Goal: Task Accomplishment & Management: Use online tool/utility

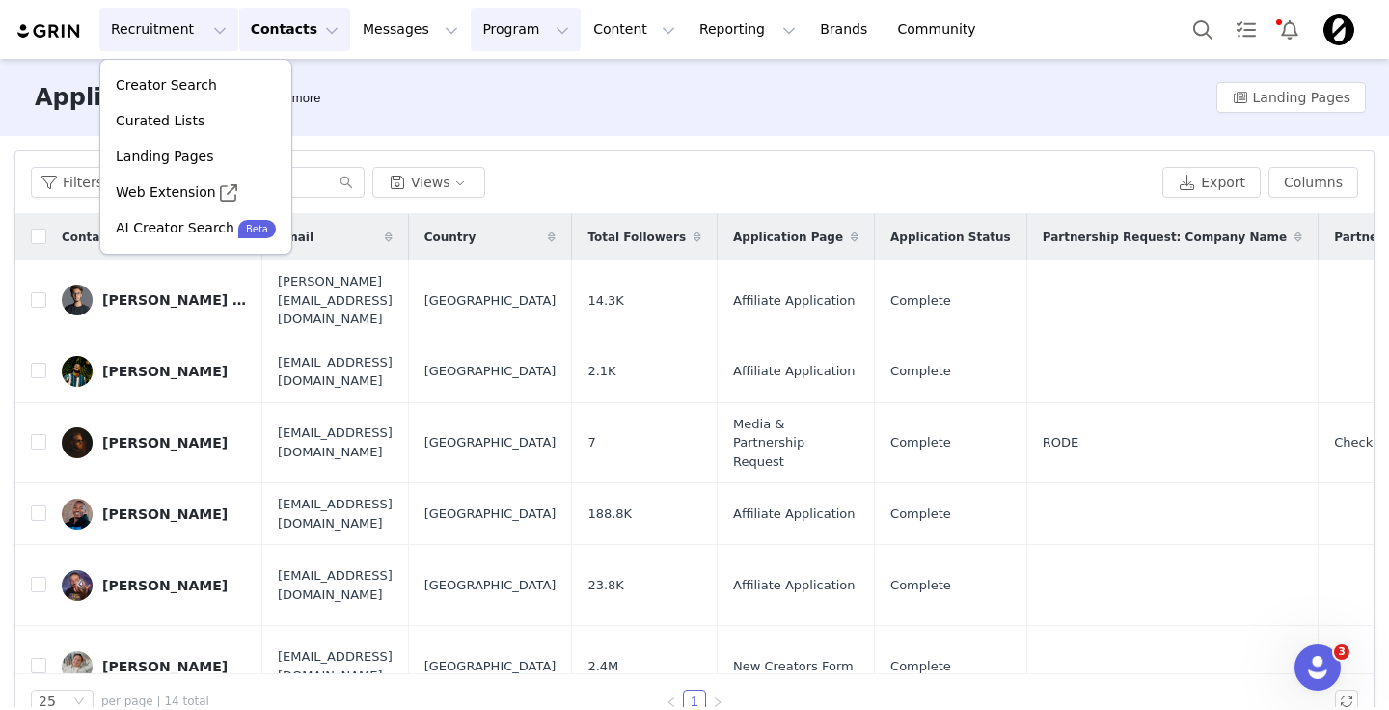
click at [471, 36] on button "Program Program" at bounding box center [526, 29] width 110 height 43
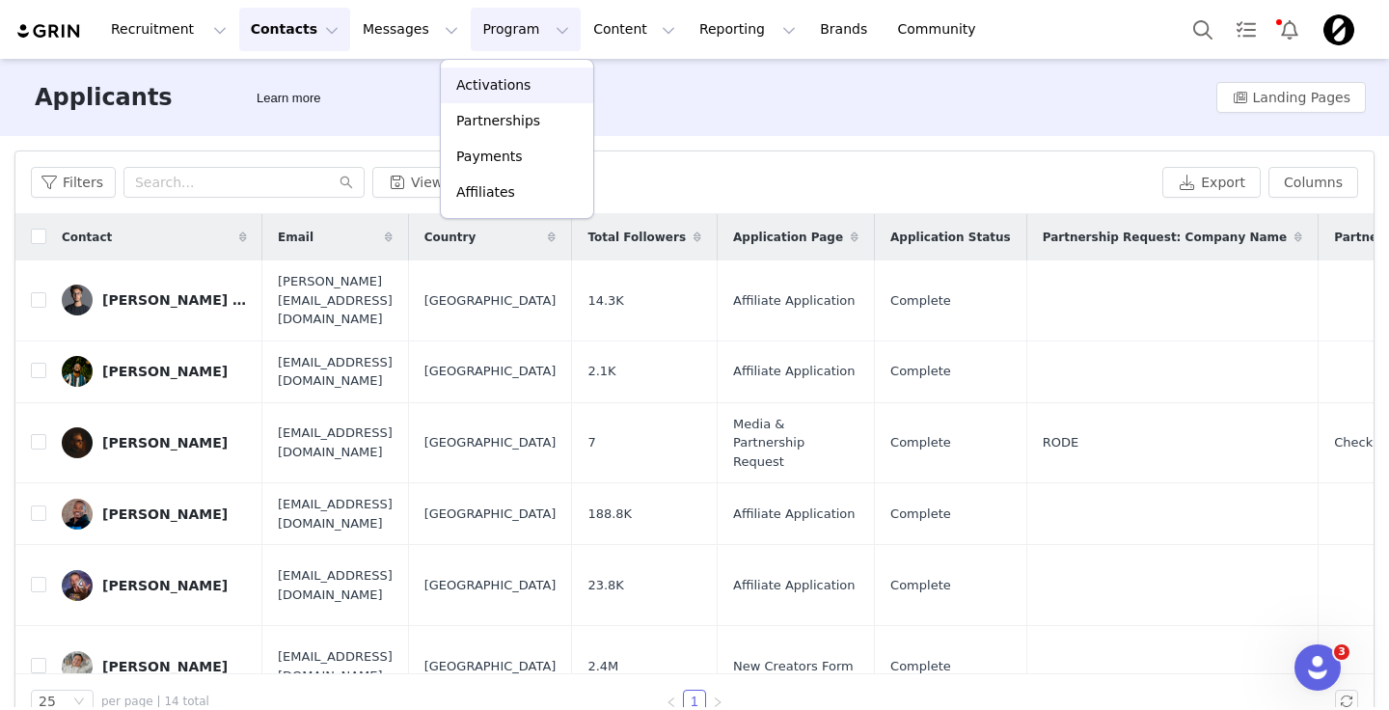
click at [480, 79] on p "Activations" at bounding box center [493, 85] width 74 height 20
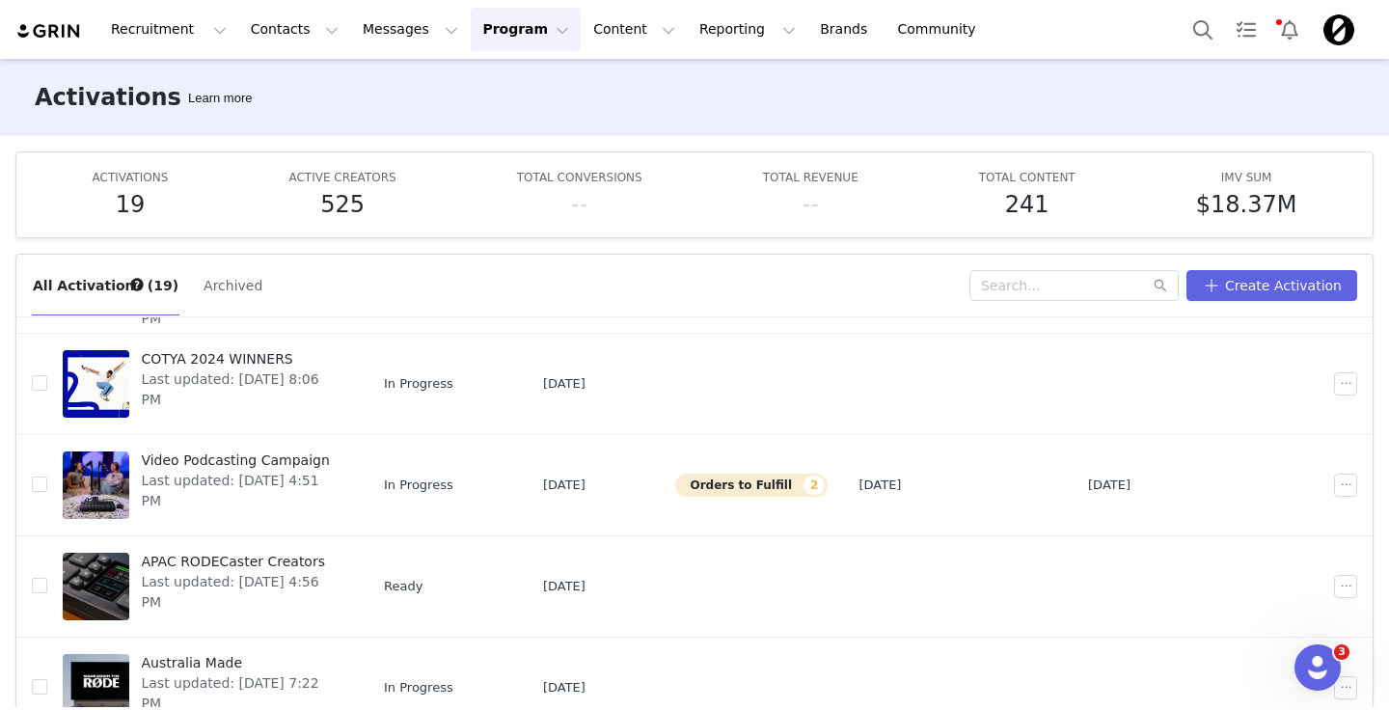
scroll to position [12, 0]
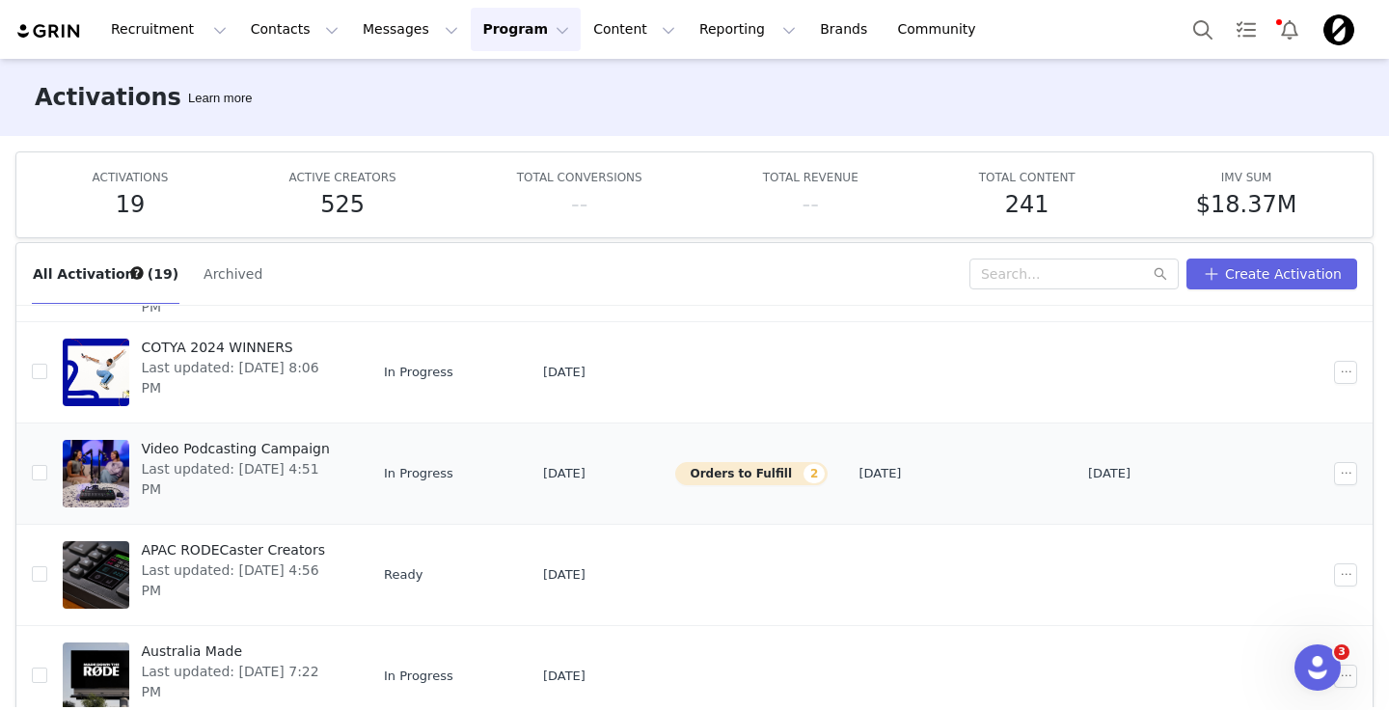
click at [283, 456] on span "Video Podcasting Campaign" at bounding box center [241, 449] width 201 height 20
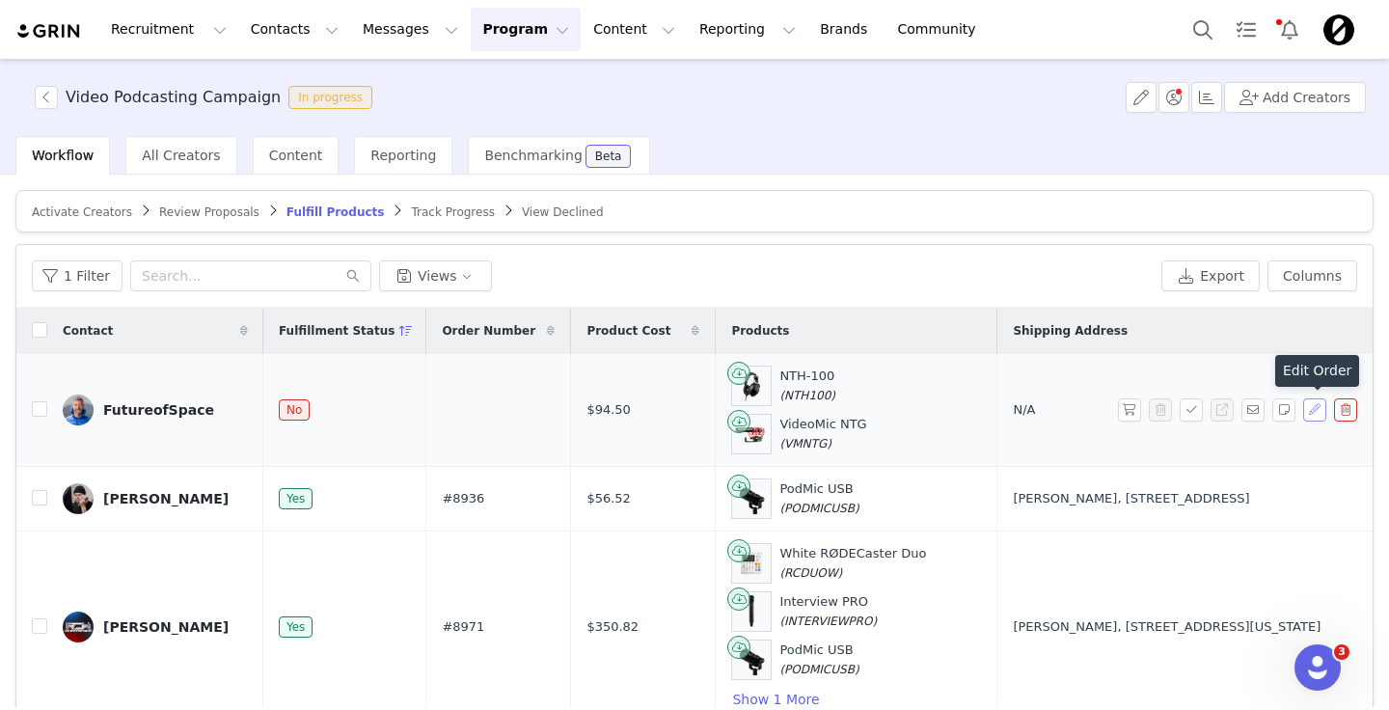
click at [1315, 415] on button "button" at bounding box center [1314, 409] width 23 height 23
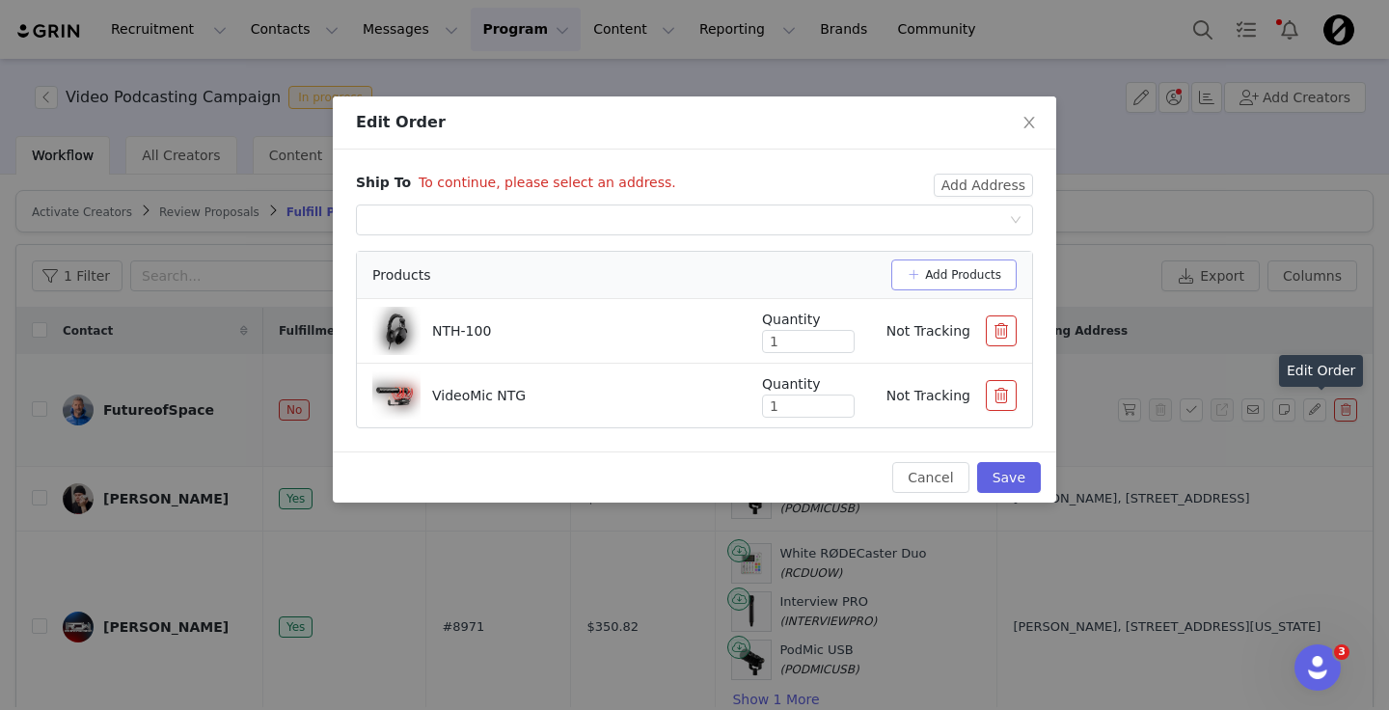
click at [987, 275] on button "Add Products" at bounding box center [953, 274] width 125 height 31
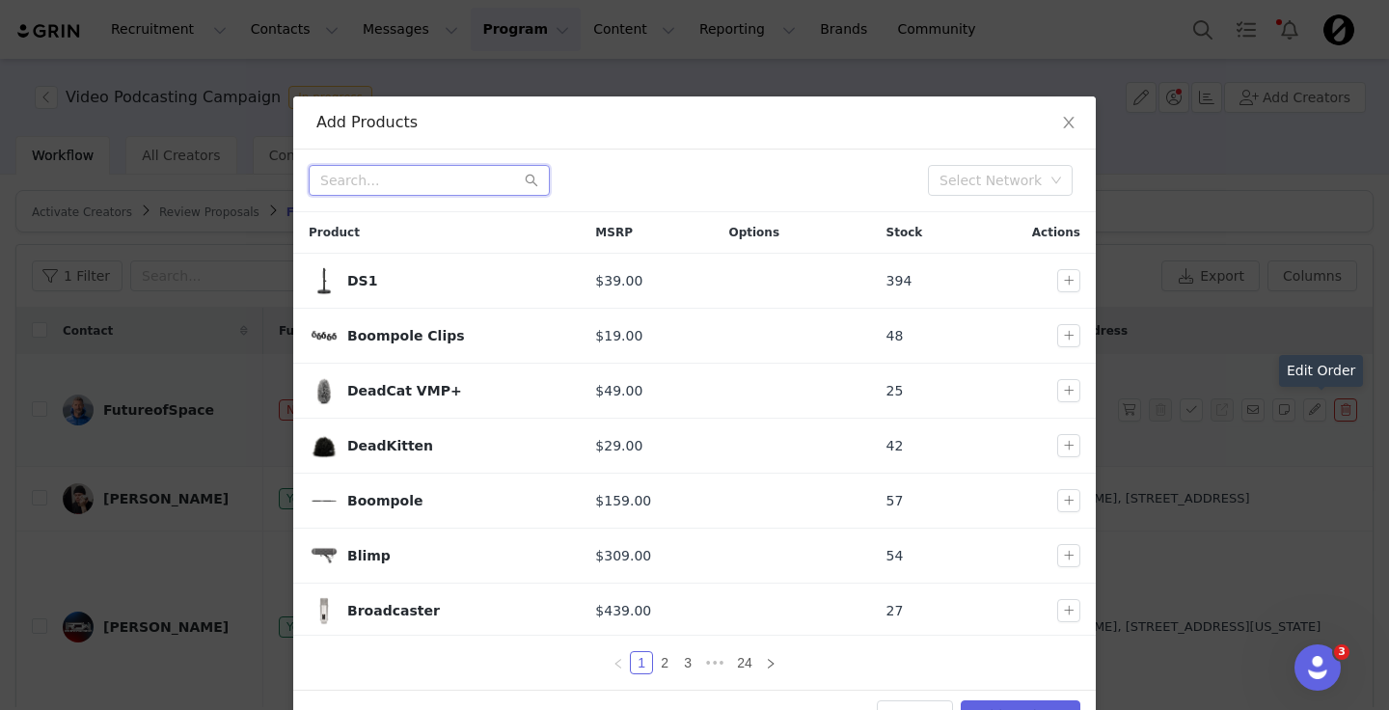
click at [400, 188] on input "text" at bounding box center [429, 180] width 241 height 31
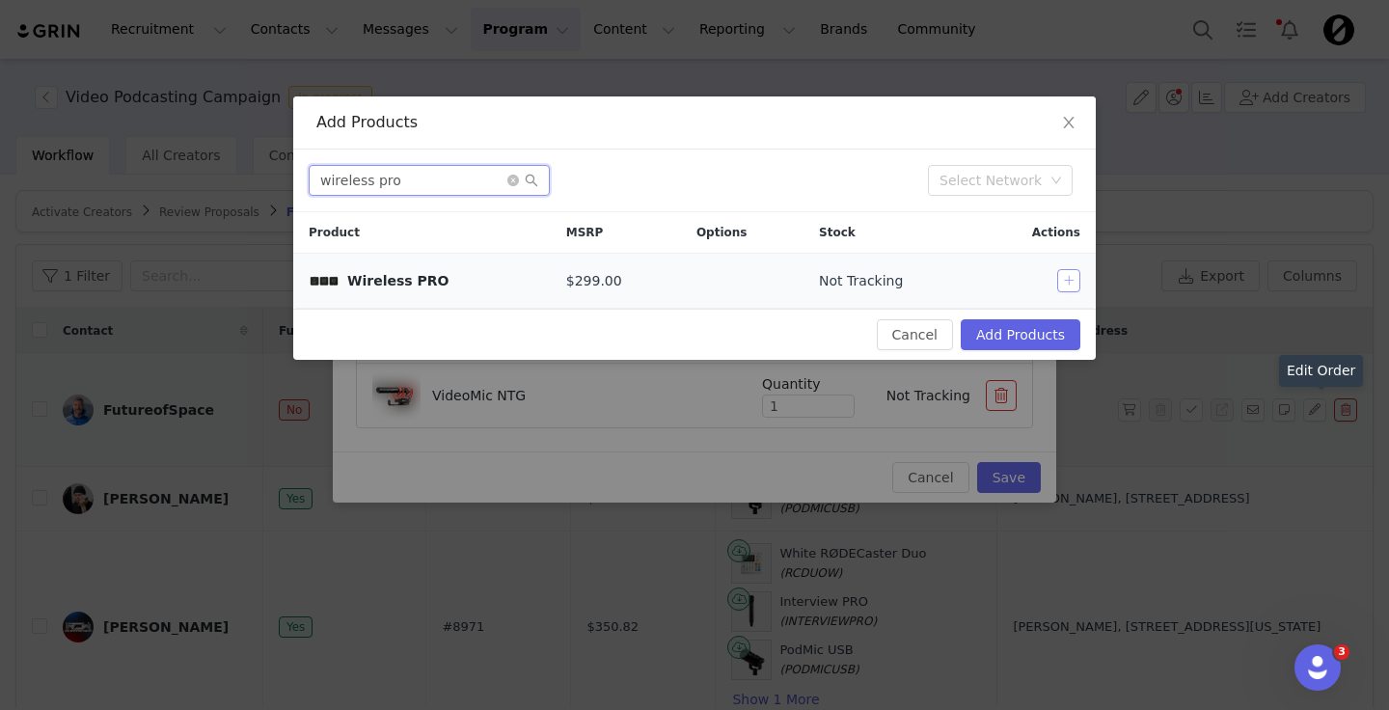
type input "wireless pro"
click at [1062, 274] on button "button" at bounding box center [1068, 280] width 23 height 23
click at [513, 182] on icon "icon: close-circle" at bounding box center [513, 181] width 12 height 12
click at [446, 181] on input "text" at bounding box center [429, 180] width 241 height 31
click at [1073, 275] on button "button" at bounding box center [1068, 280] width 23 height 23
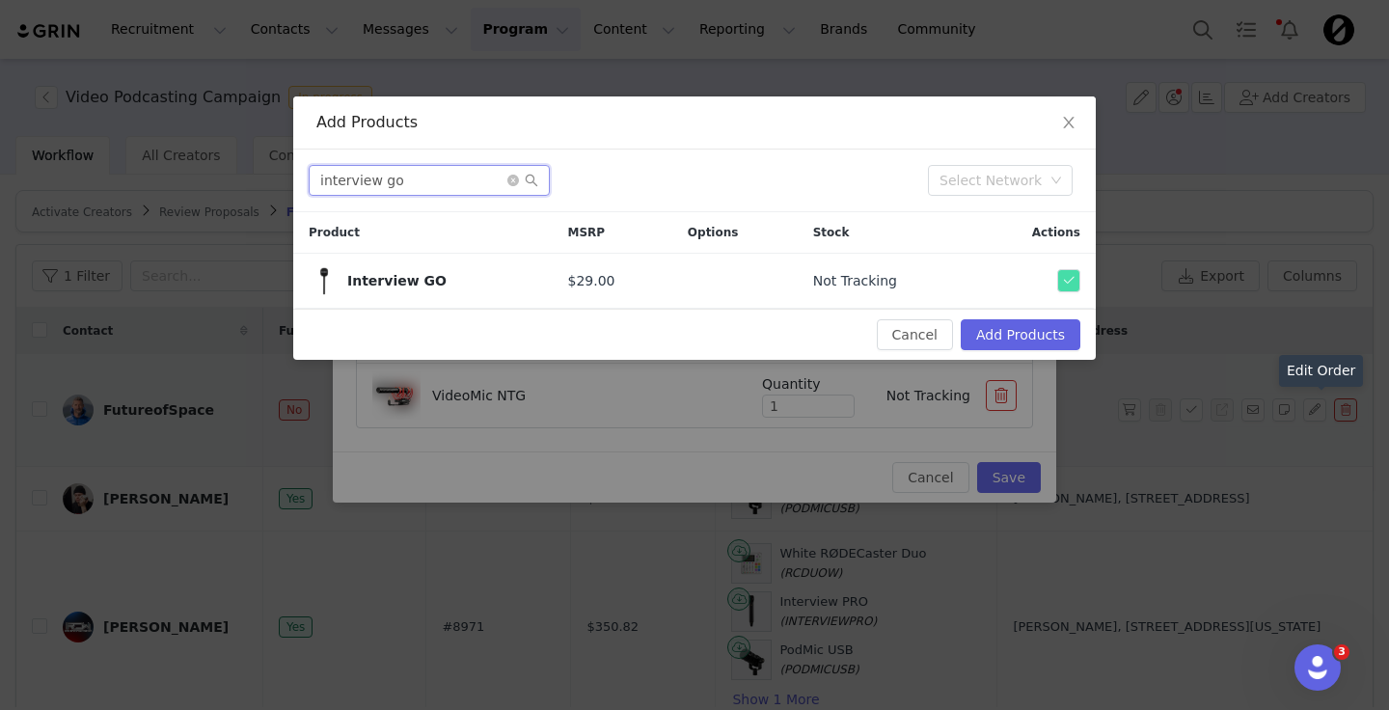
click at [367, 185] on input "interview go" at bounding box center [429, 180] width 241 height 31
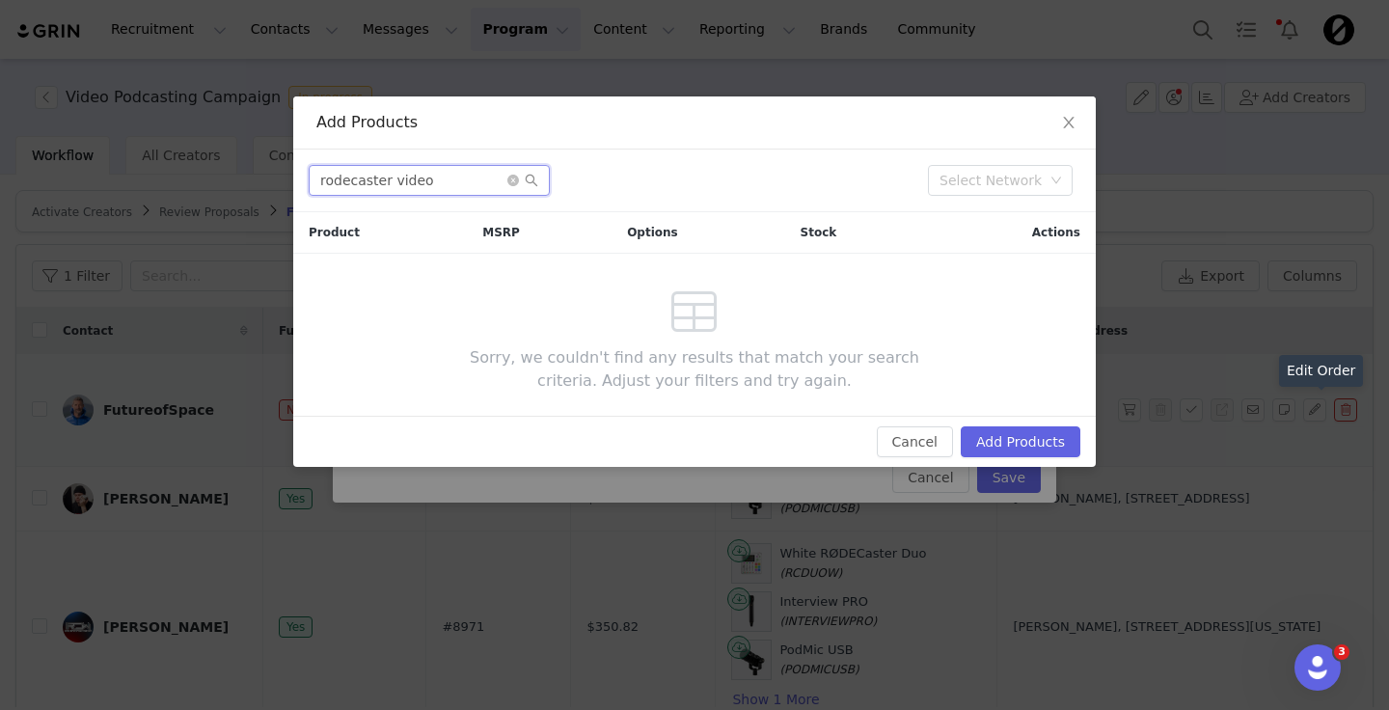
click at [436, 188] on input "rodecaster video" at bounding box center [429, 180] width 241 height 31
type input "R"
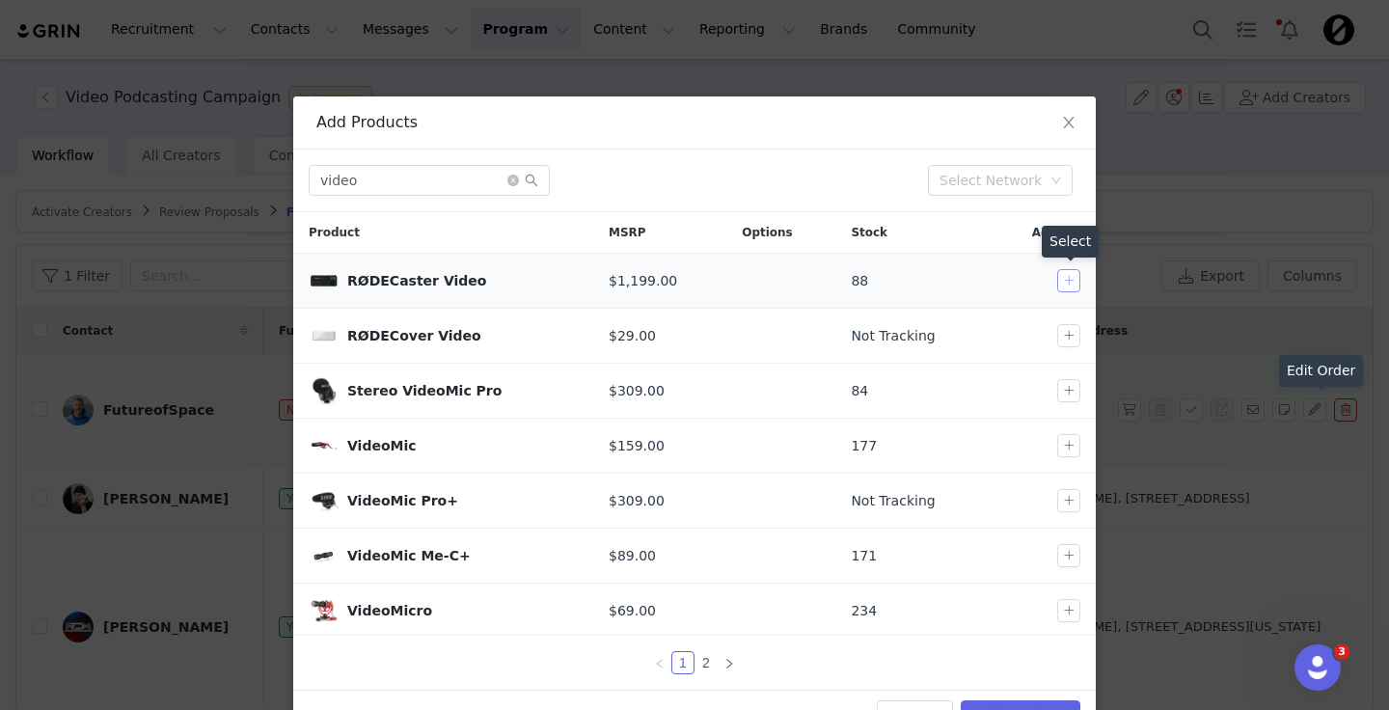
click at [1072, 281] on button "button" at bounding box center [1068, 280] width 23 height 23
click at [442, 179] on input "video" at bounding box center [429, 180] width 241 height 31
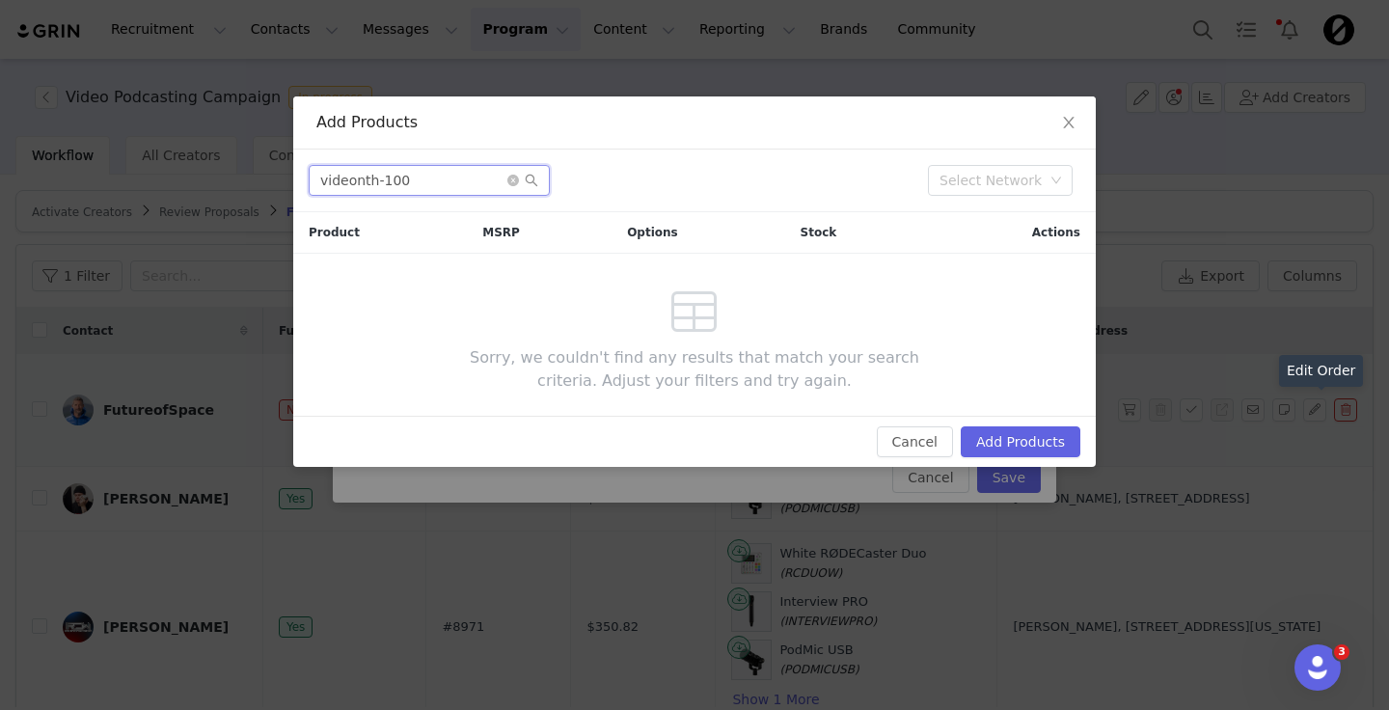
click at [442, 179] on input "videonth-100" at bounding box center [429, 180] width 241 height 31
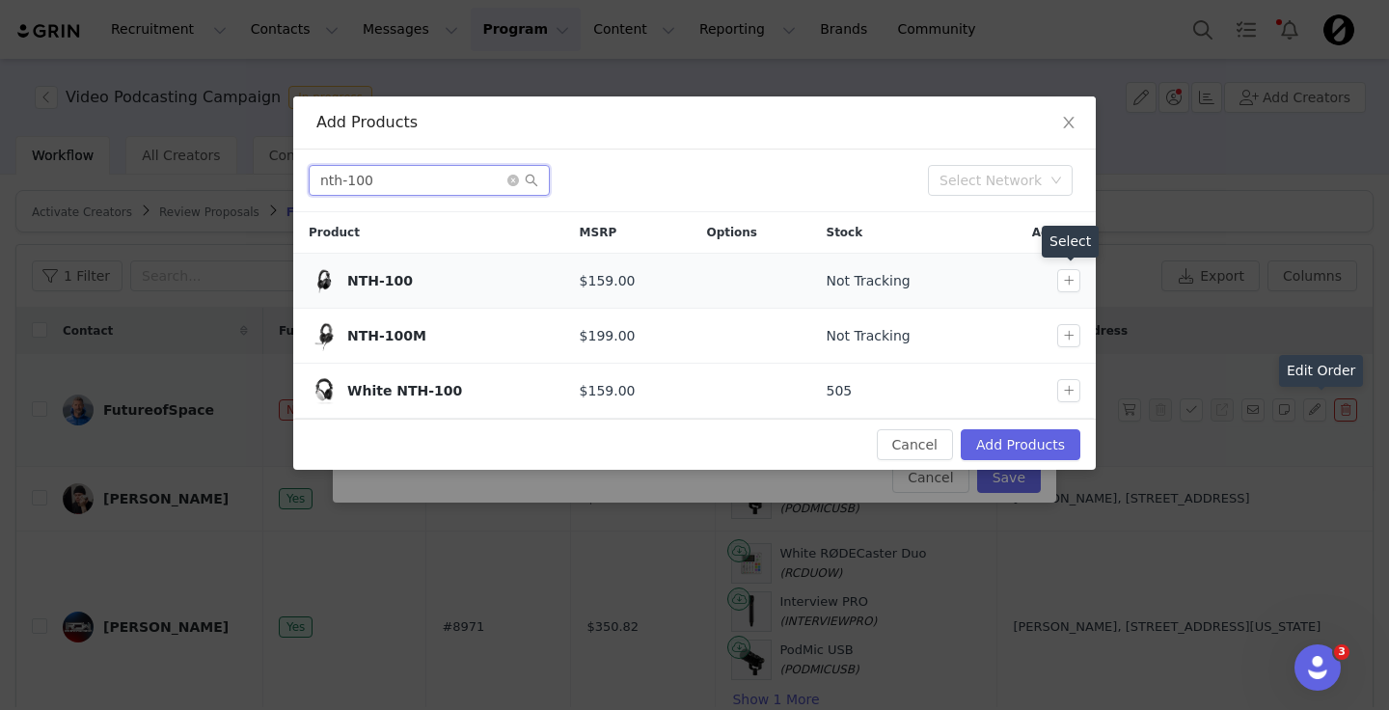
type input "nth-100"
click at [1084, 282] on div at bounding box center [1072, 280] width 31 height 23
click at [1068, 278] on button "button" at bounding box center [1068, 280] width 23 height 23
click at [1016, 448] on button "Add Products" at bounding box center [1020, 444] width 120 height 31
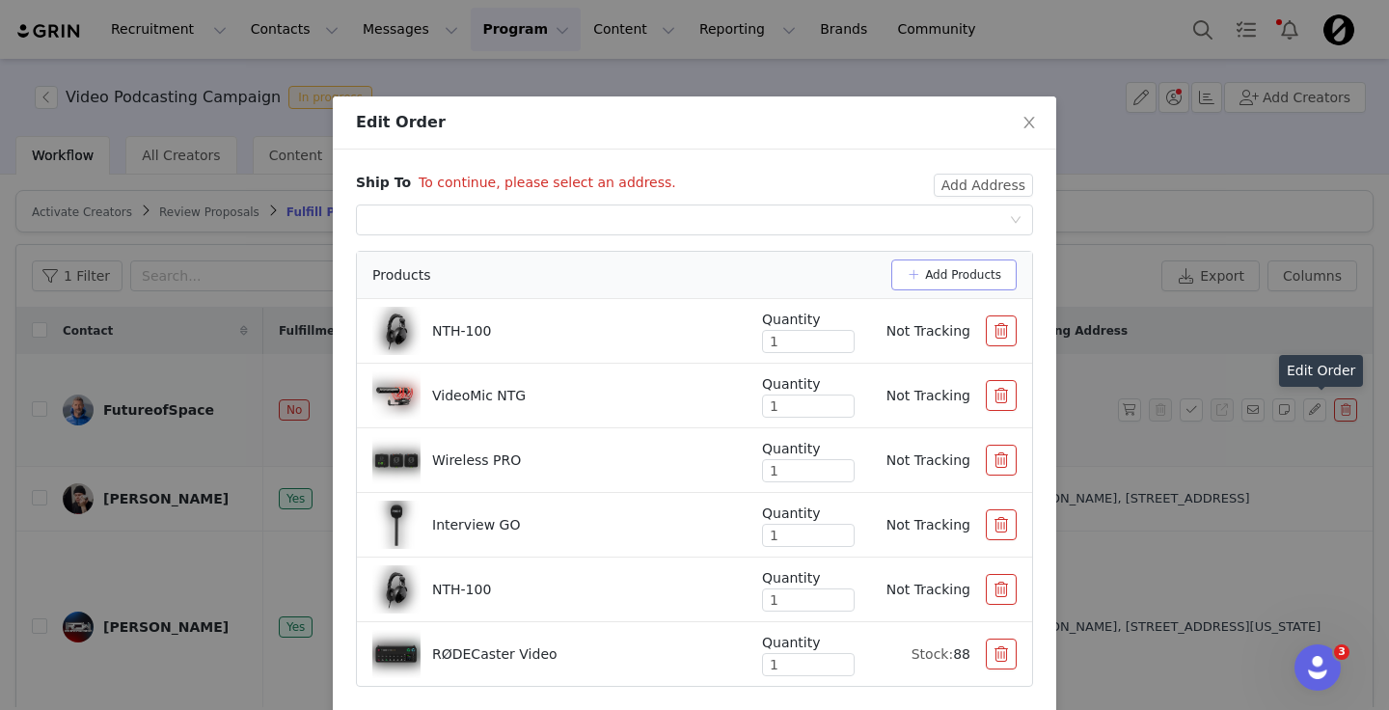
click at [962, 281] on button "Add Products" at bounding box center [953, 274] width 125 height 31
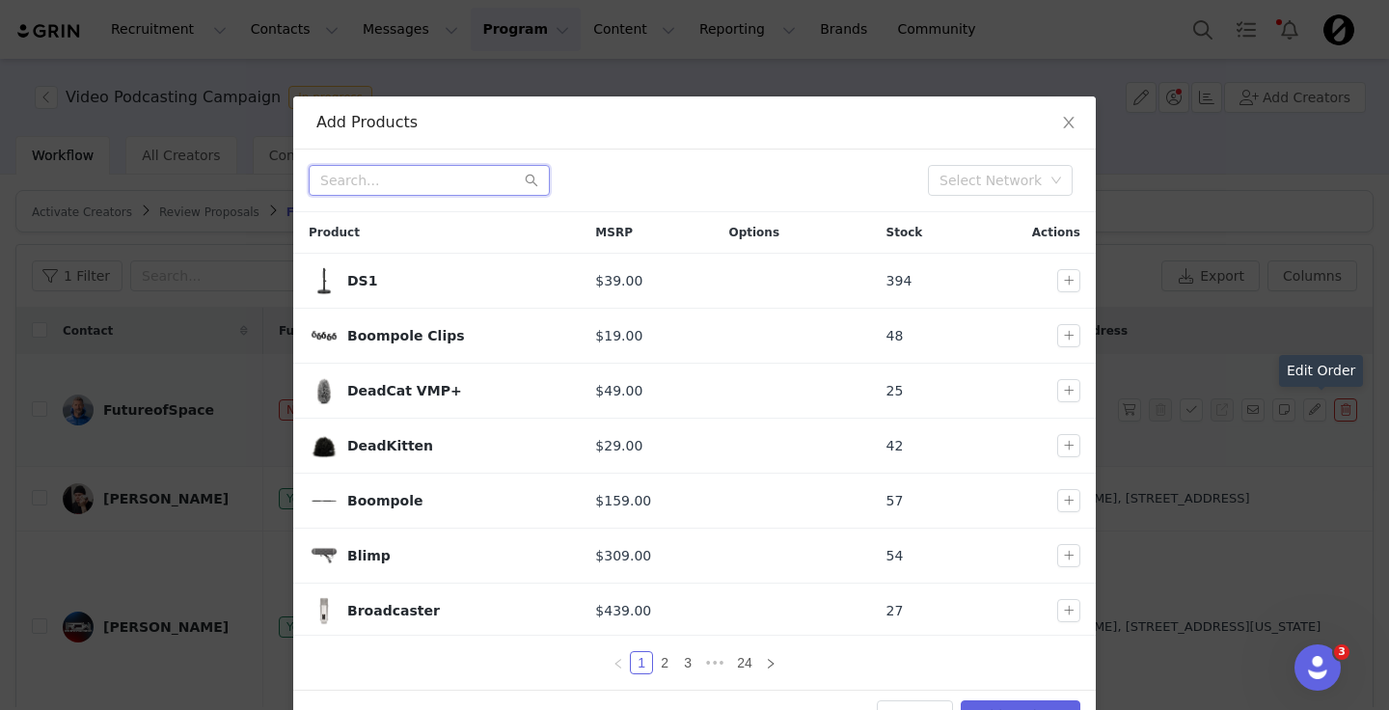
click at [402, 184] on input "text" at bounding box center [429, 180] width 241 height 31
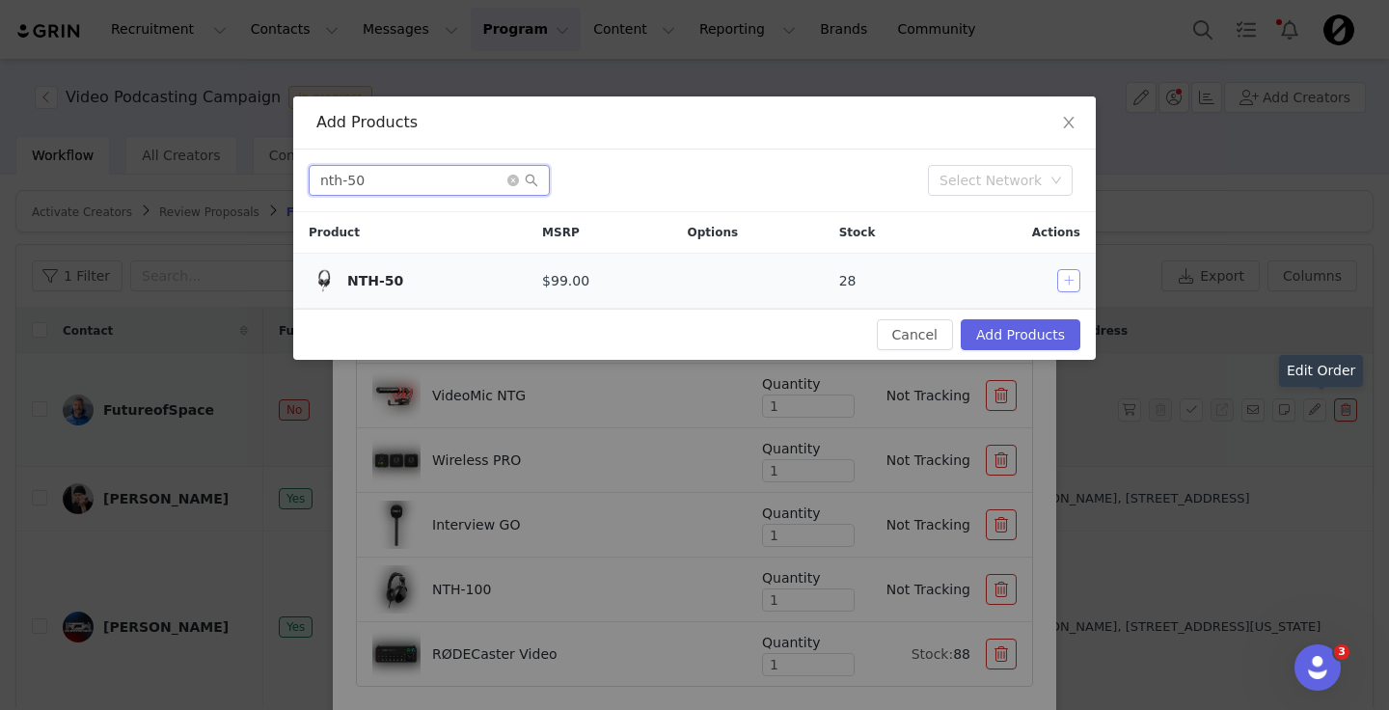
type input "nth-50"
click at [1071, 277] on button "button" at bounding box center [1068, 280] width 23 height 23
drag, startPoint x: 1022, startPoint y: 327, endPoint x: 602, endPoint y: 138, distance: 461.0
click at [602, 138] on div "Add Products nth-50 Select Network Product MSRP Options Stock Actions NTH-50 $9…" at bounding box center [694, 227] width 802 height 263
click at [514, 182] on icon "icon: close-circle" at bounding box center [513, 181] width 12 height 12
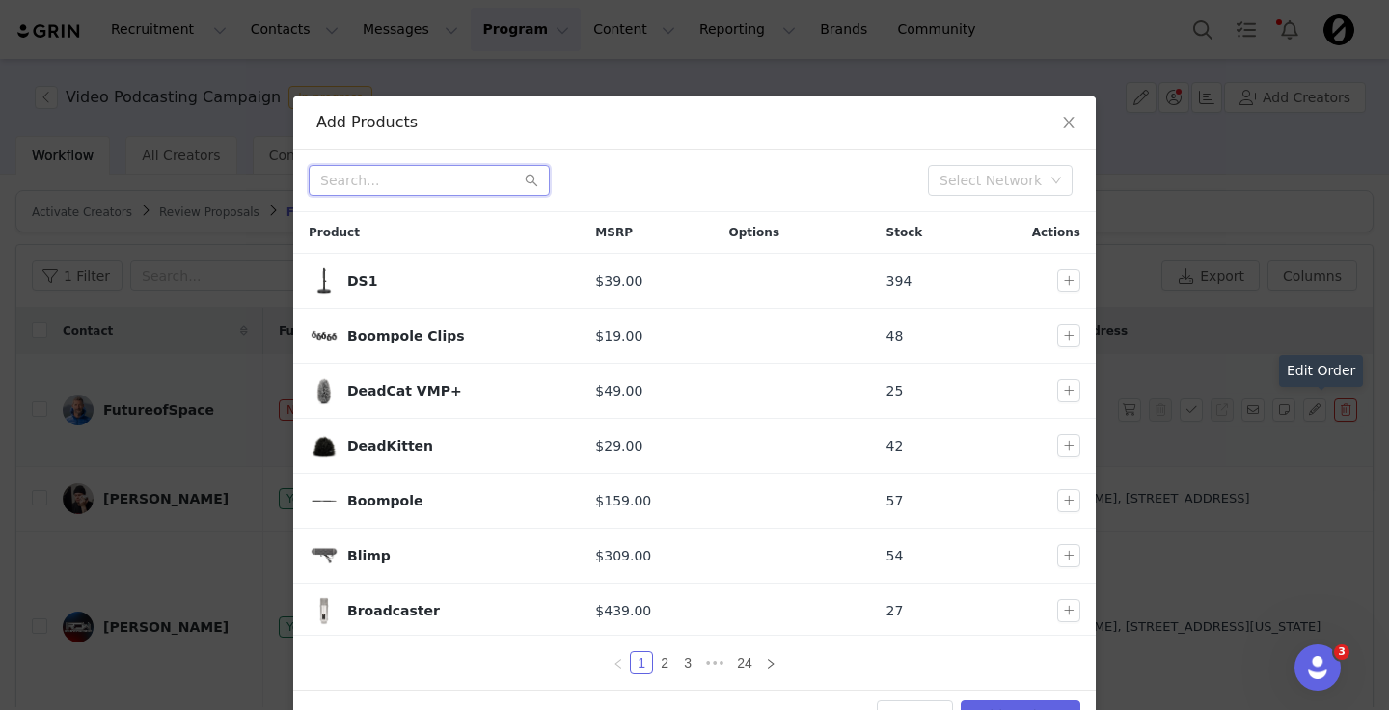
click at [431, 183] on input "text" at bounding box center [429, 180] width 241 height 31
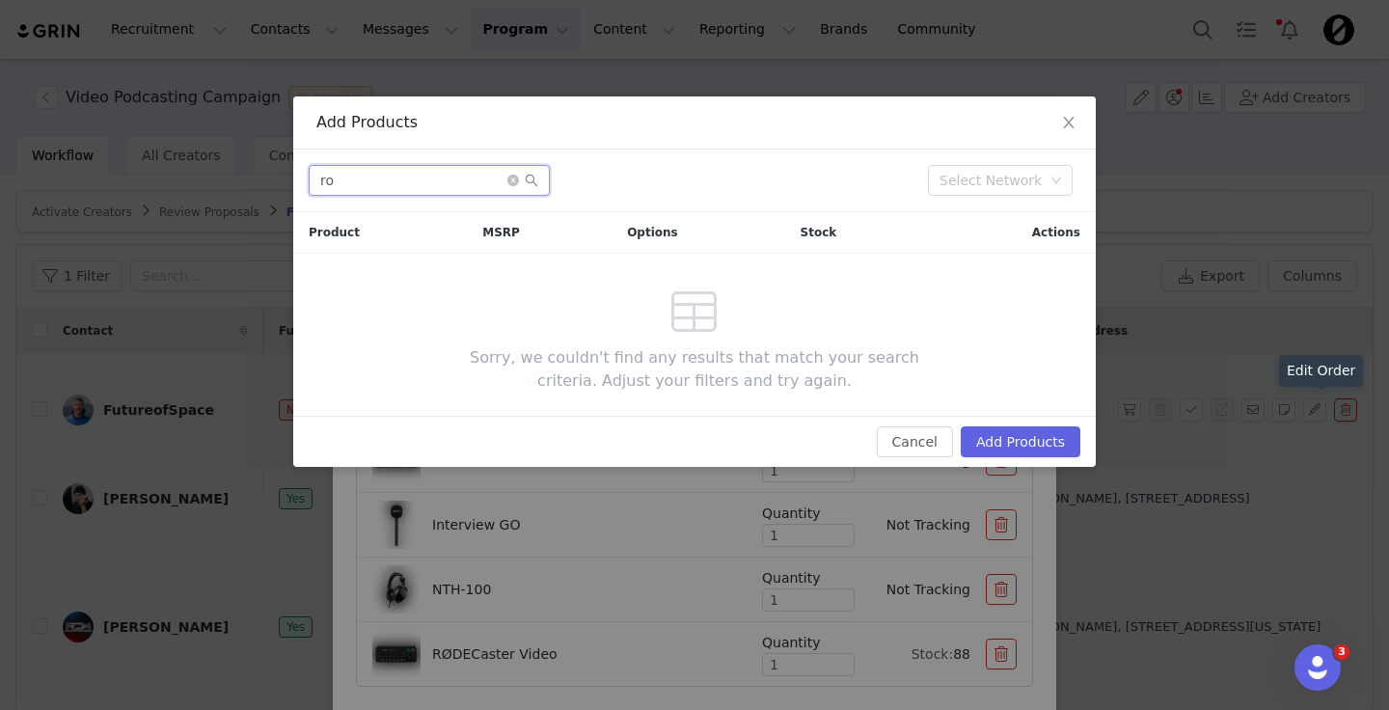
type input "r"
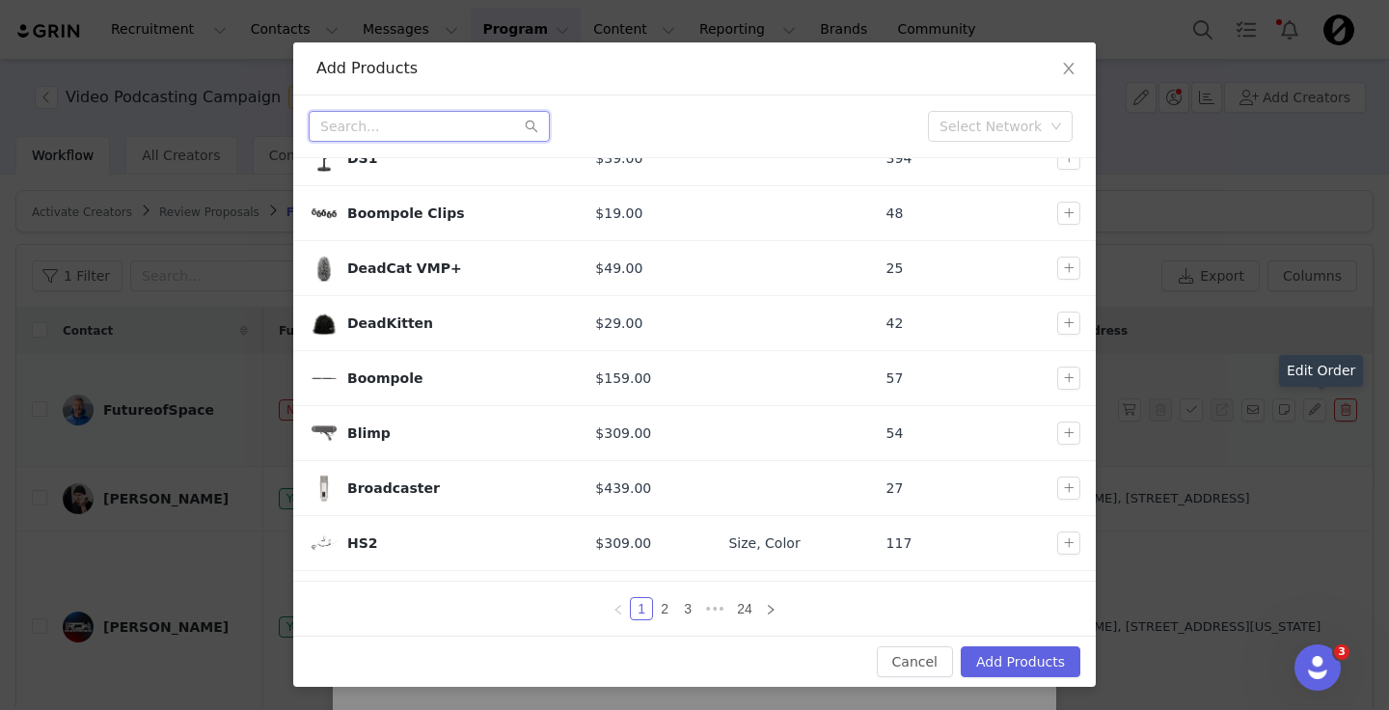
scroll to position [168, 0]
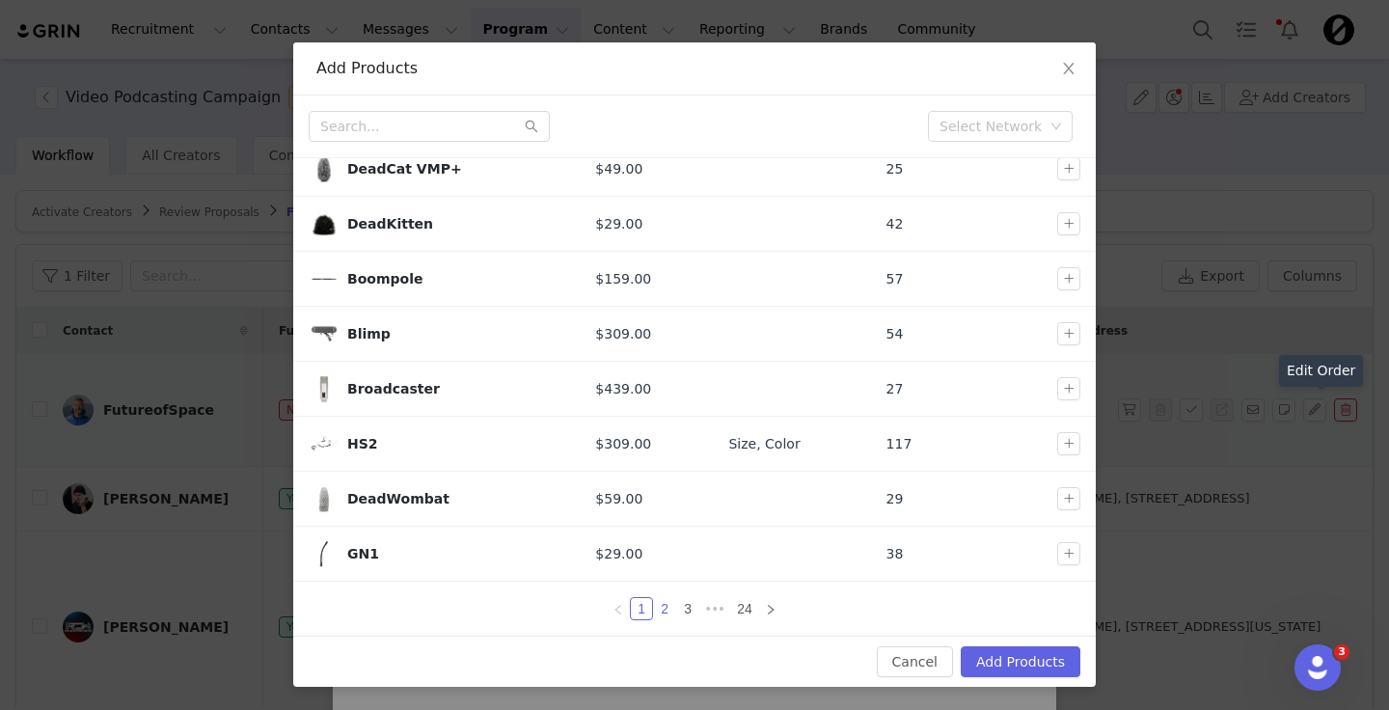
click at [661, 604] on link "2" at bounding box center [664, 608] width 21 height 21
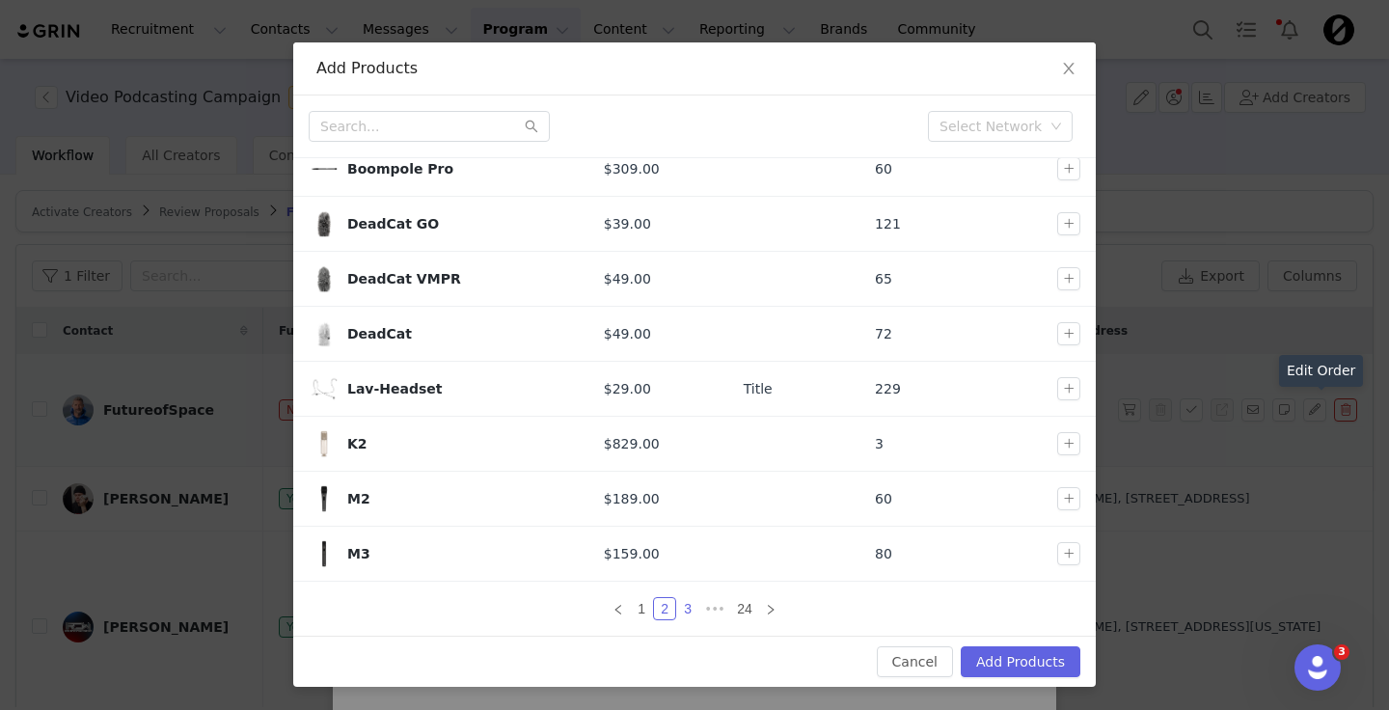
click at [684, 608] on link "3" at bounding box center [687, 608] width 21 height 21
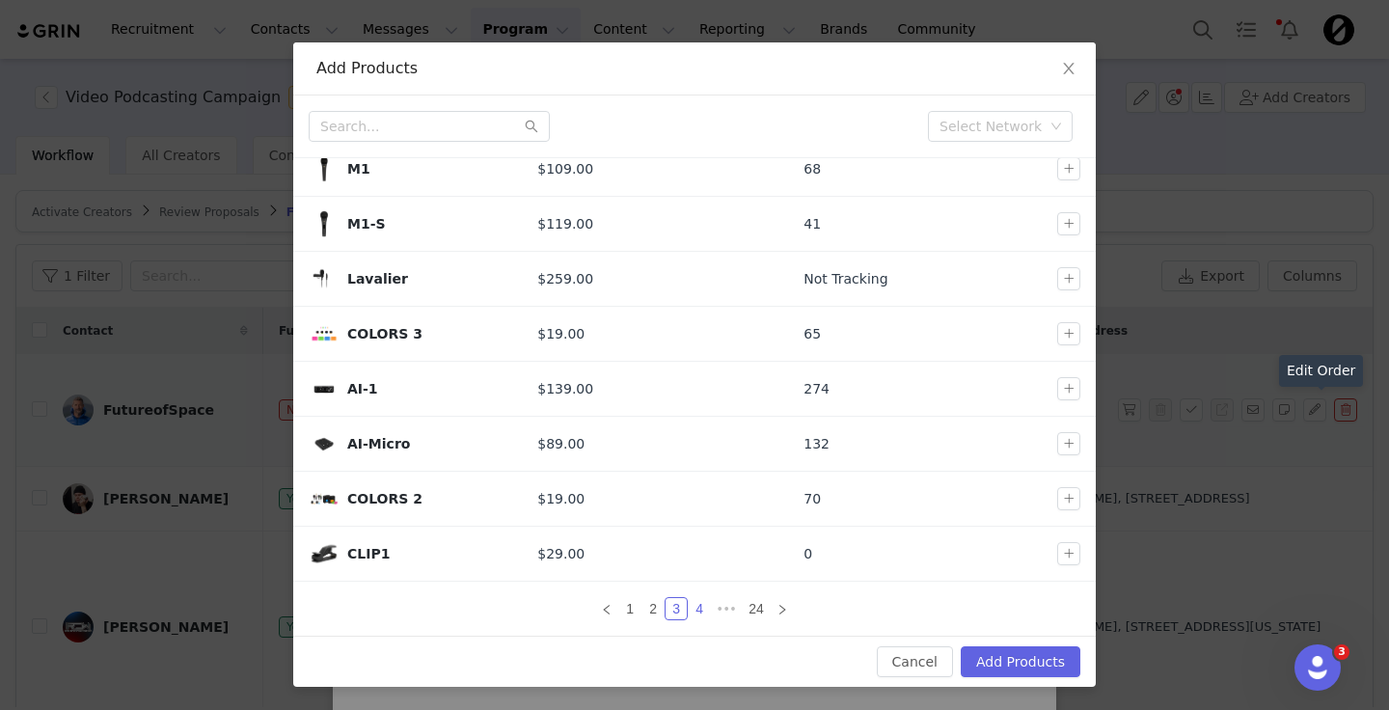
click at [696, 605] on link "4" at bounding box center [699, 608] width 21 height 21
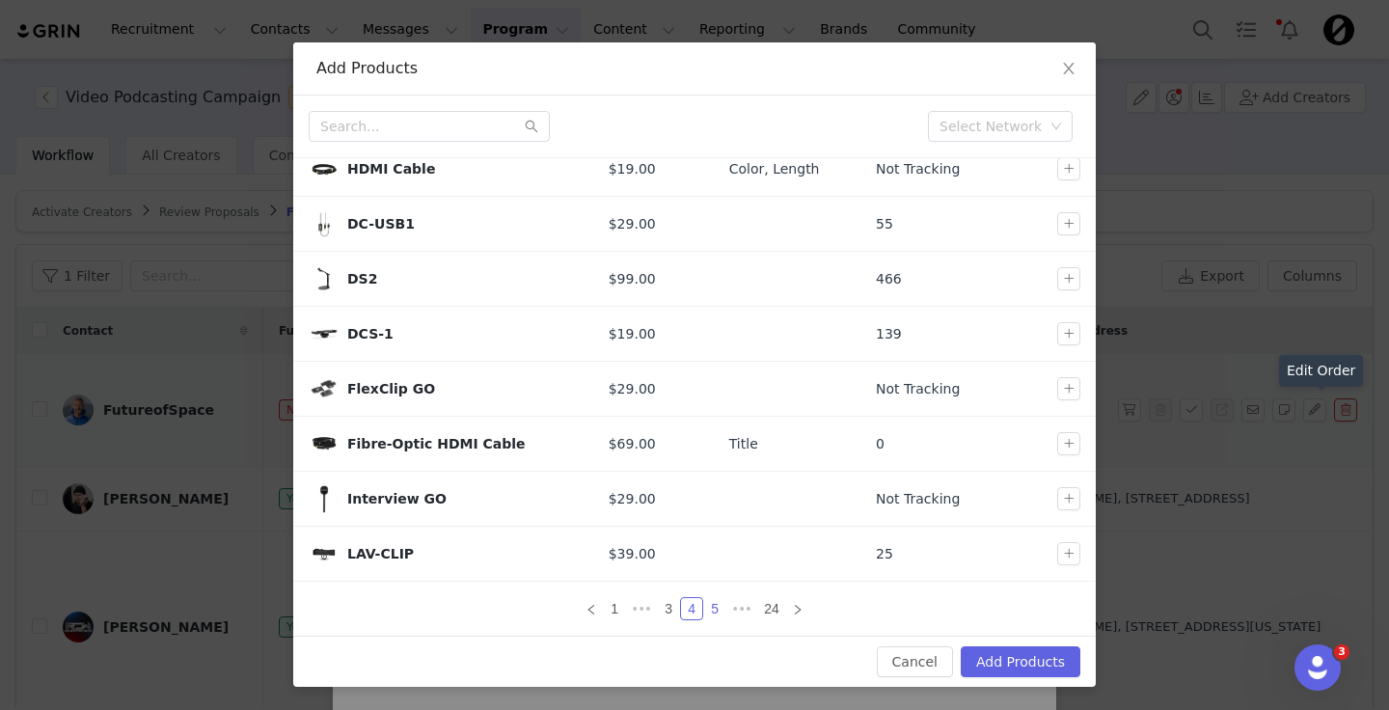
click at [714, 605] on link "5" at bounding box center [714, 608] width 21 height 21
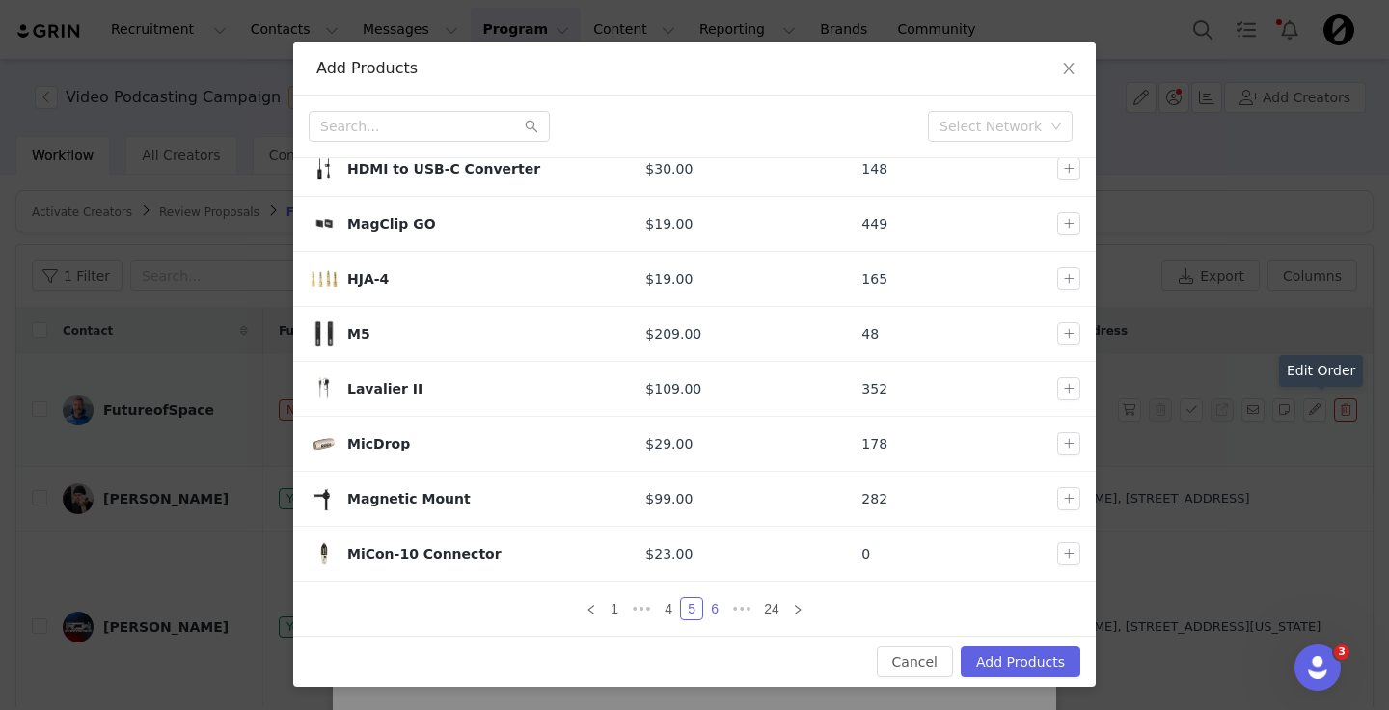
click at [715, 610] on link "6" at bounding box center [714, 608] width 21 height 21
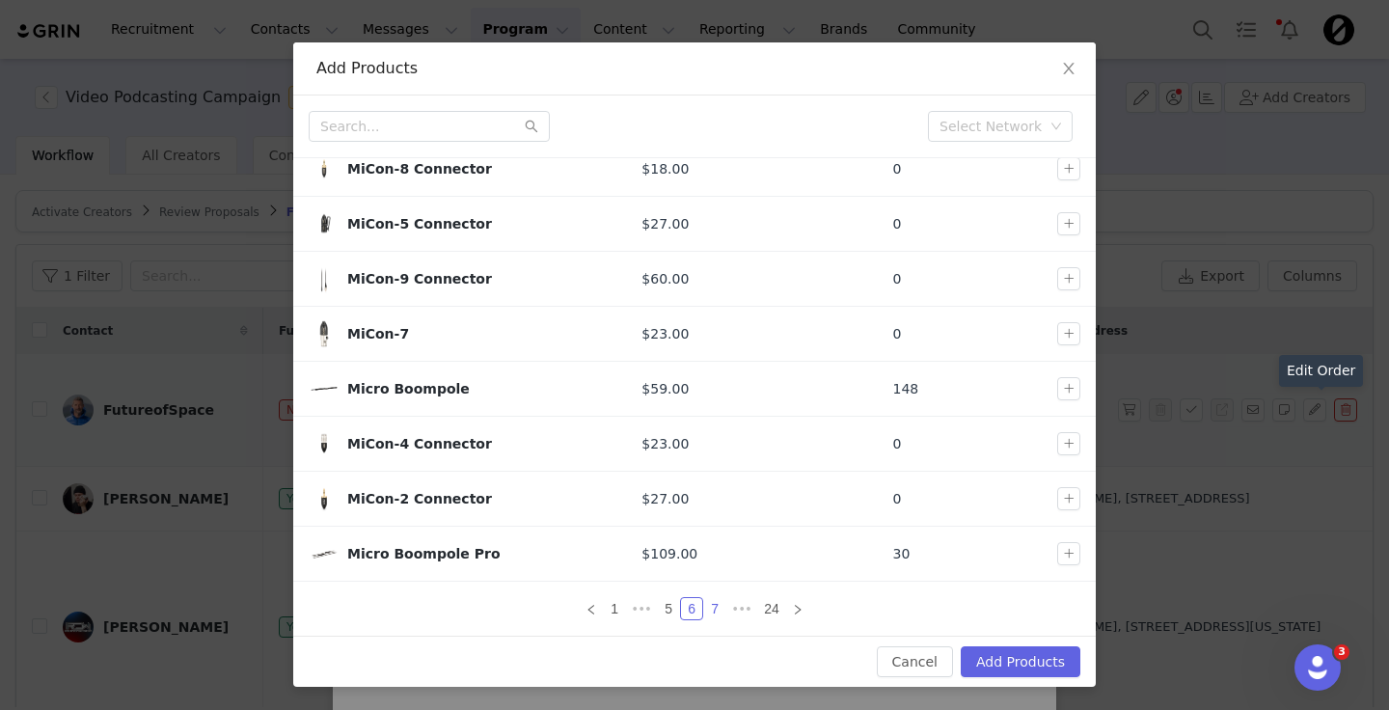
click at [719, 606] on link "7" at bounding box center [714, 608] width 21 height 21
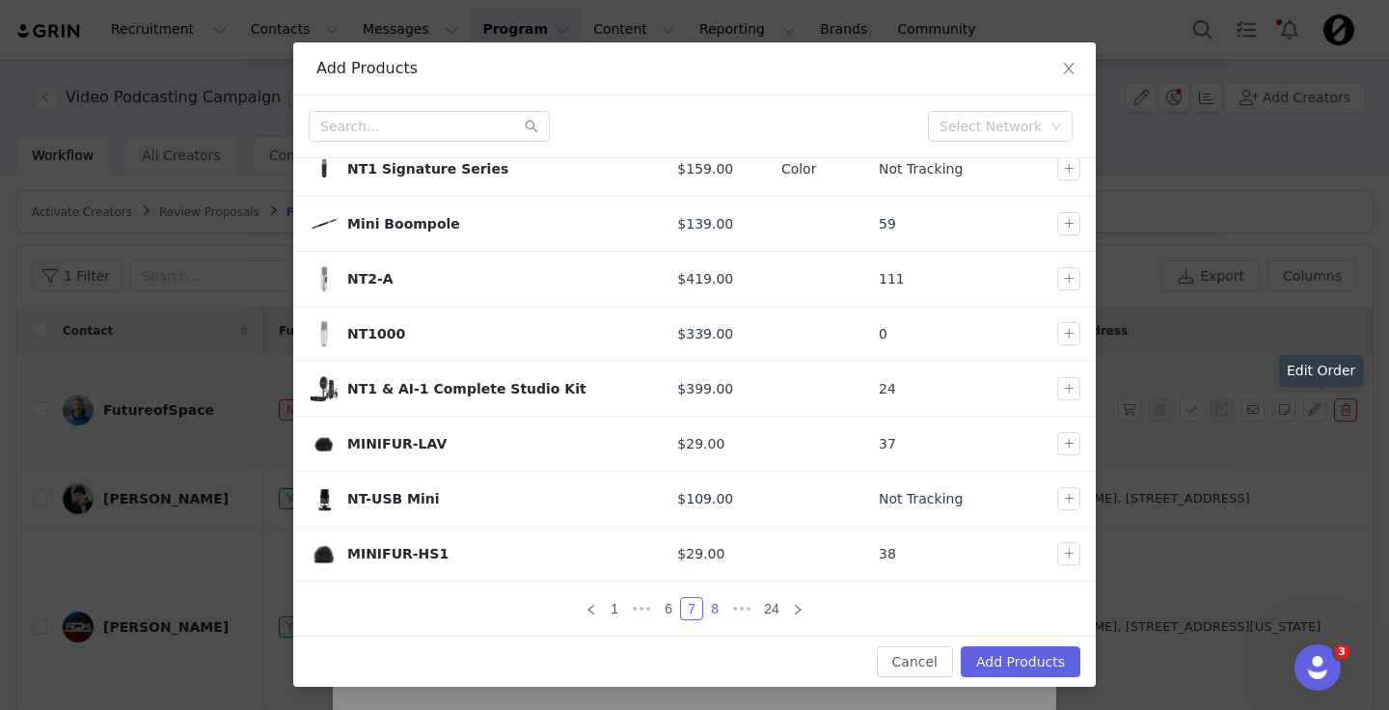
click at [717, 606] on link "8" at bounding box center [714, 608] width 21 height 21
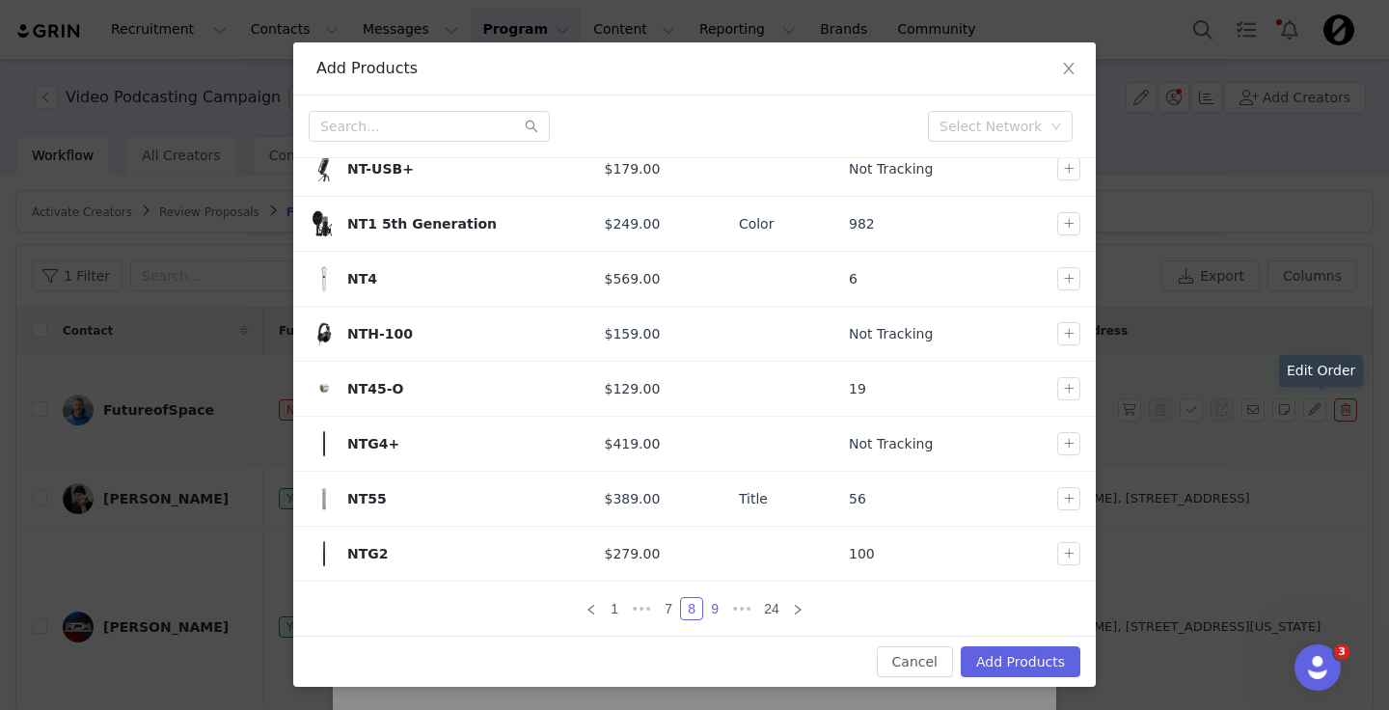
click at [713, 609] on link "9" at bounding box center [714, 608] width 21 height 21
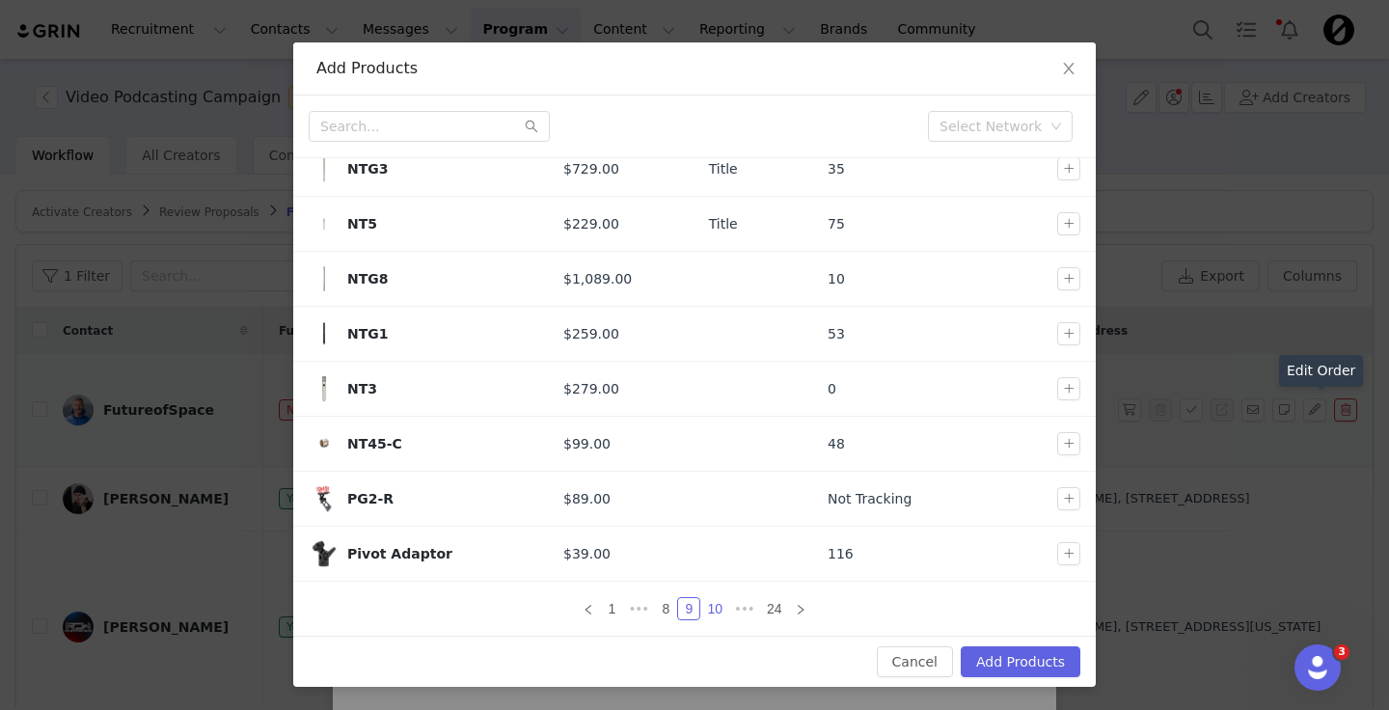
click at [724, 611] on link "10" at bounding box center [714, 608] width 27 height 21
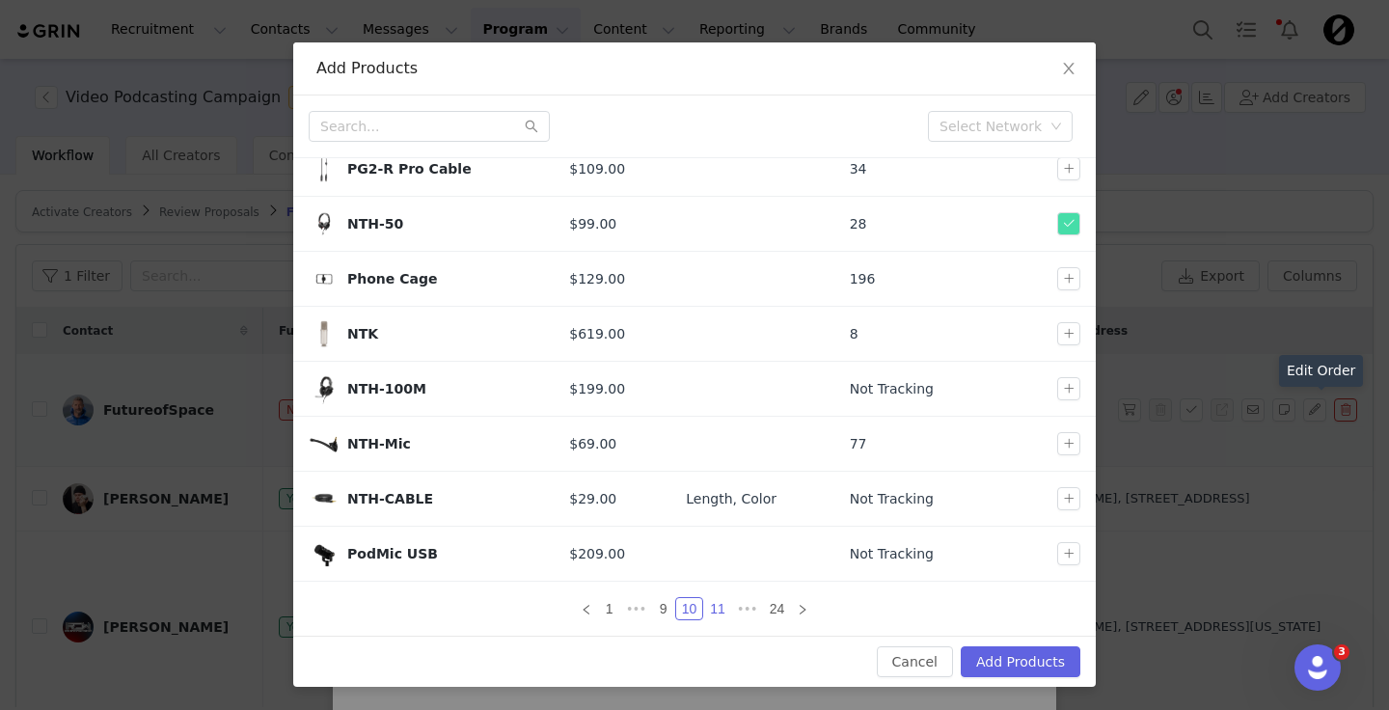
click at [716, 605] on link "11" at bounding box center [717, 608] width 27 height 21
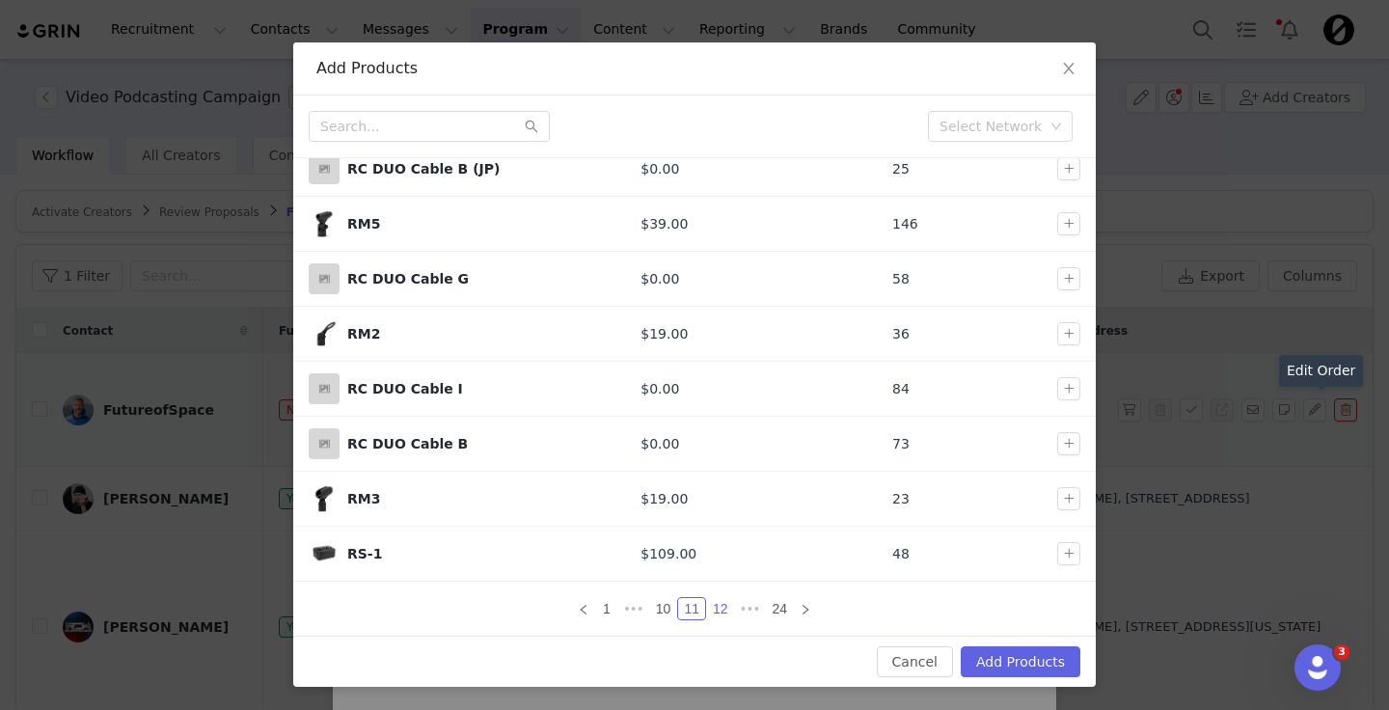
click at [720, 608] on link "12" at bounding box center [720, 608] width 27 height 21
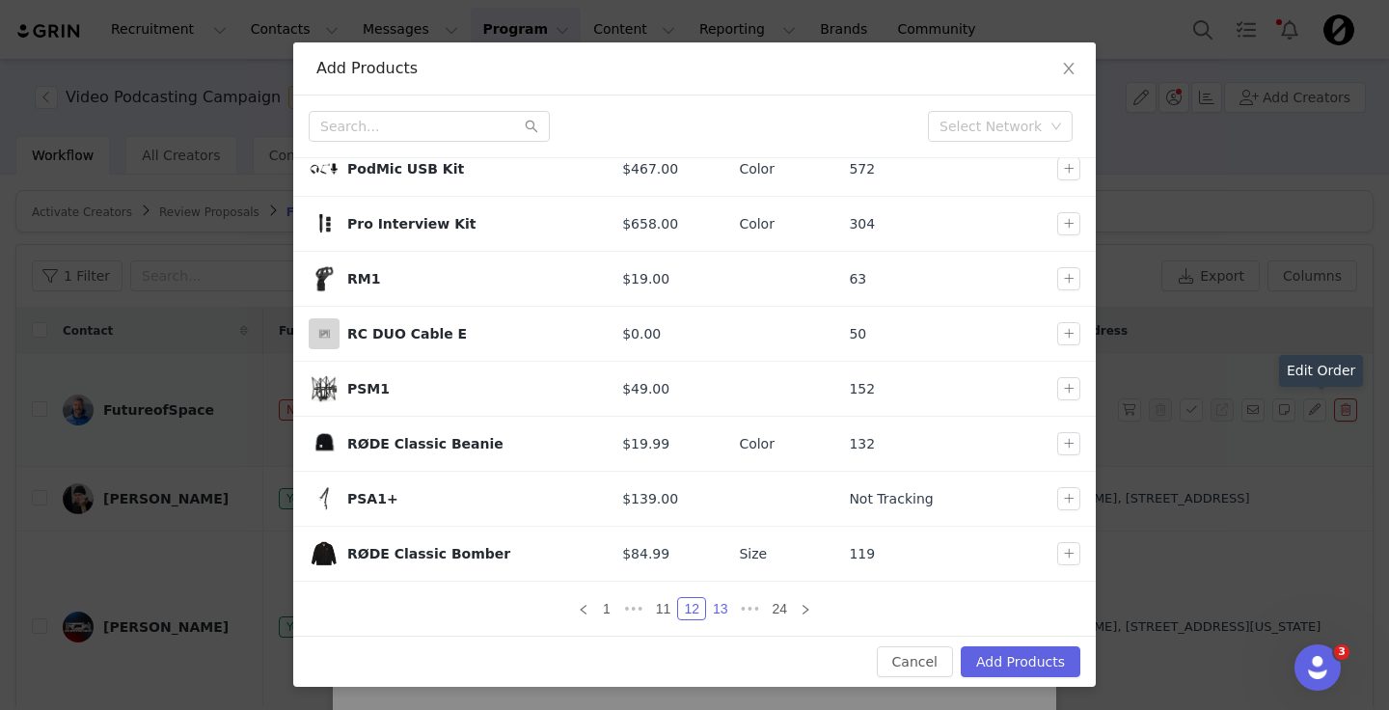
click at [716, 611] on link "13" at bounding box center [720, 608] width 27 height 21
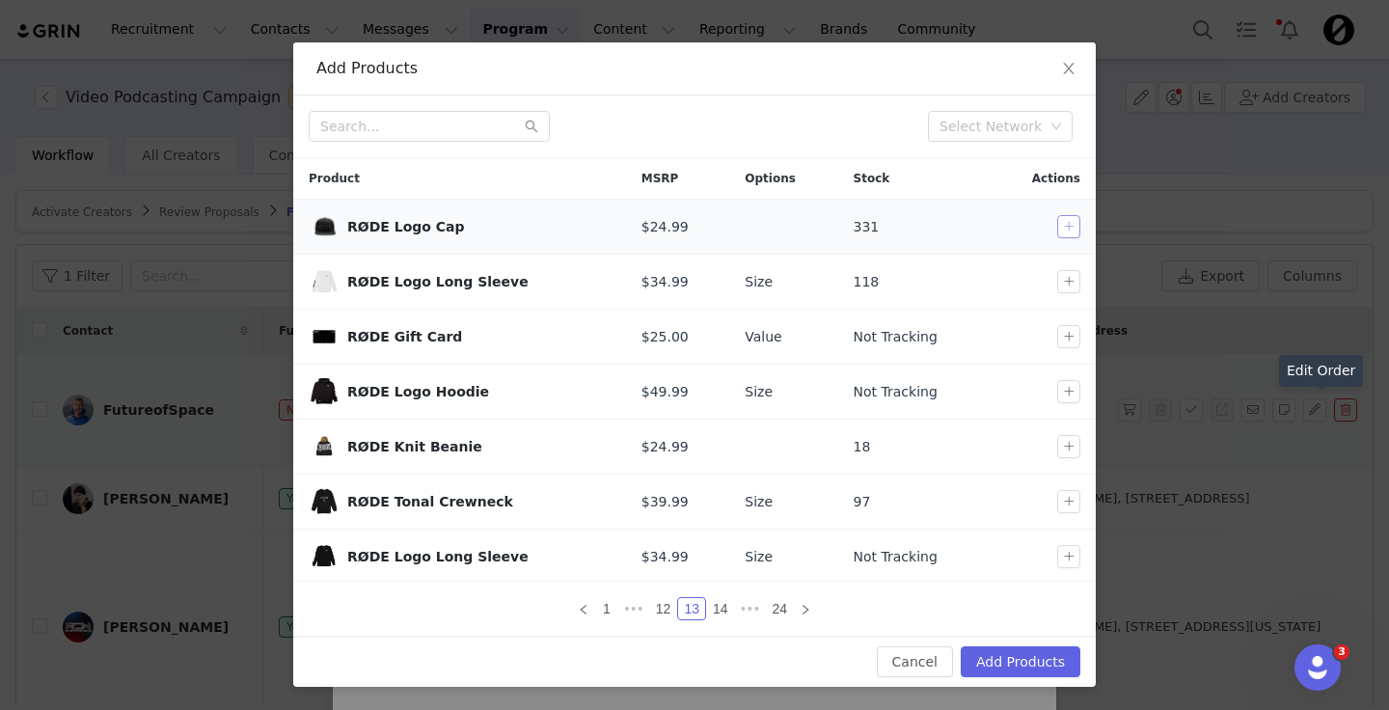
click at [1067, 222] on button "button" at bounding box center [1068, 226] width 23 height 23
click at [716, 603] on link "14" at bounding box center [720, 608] width 27 height 21
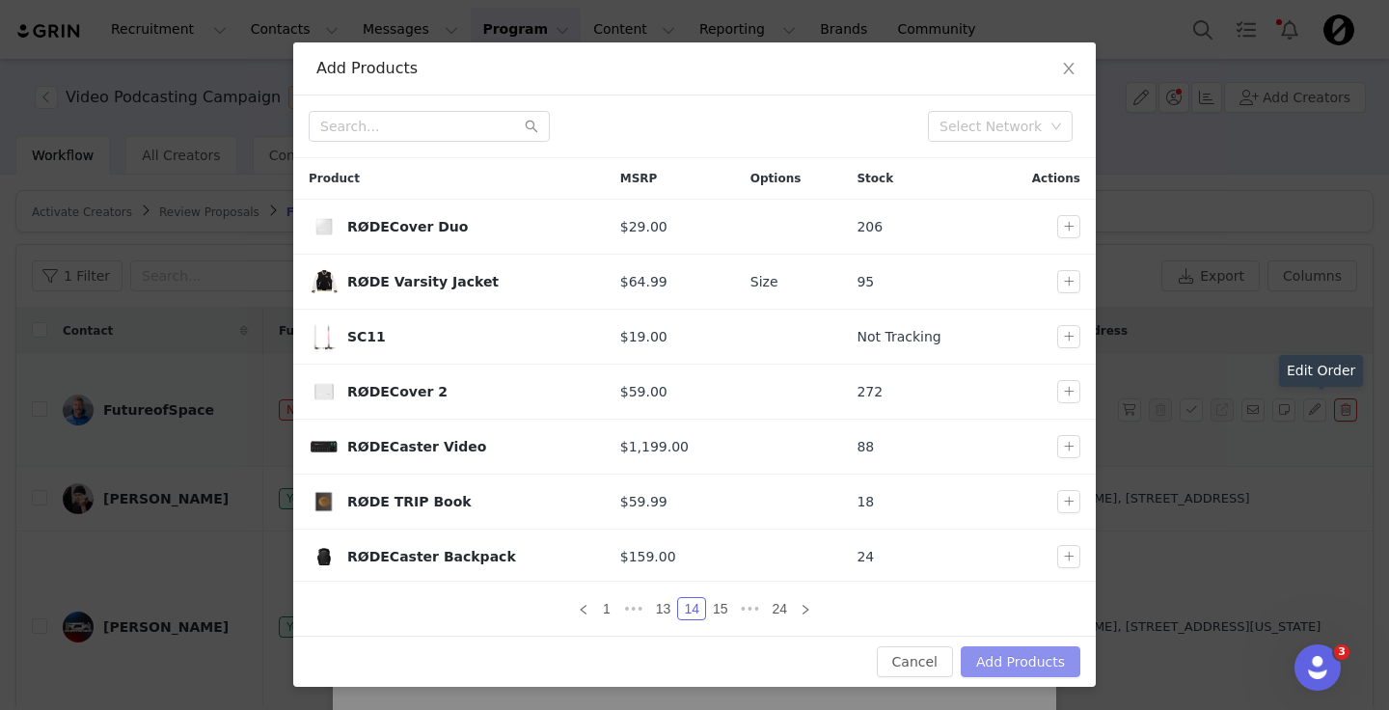
click at [1021, 662] on button "Add Products" at bounding box center [1020, 661] width 120 height 31
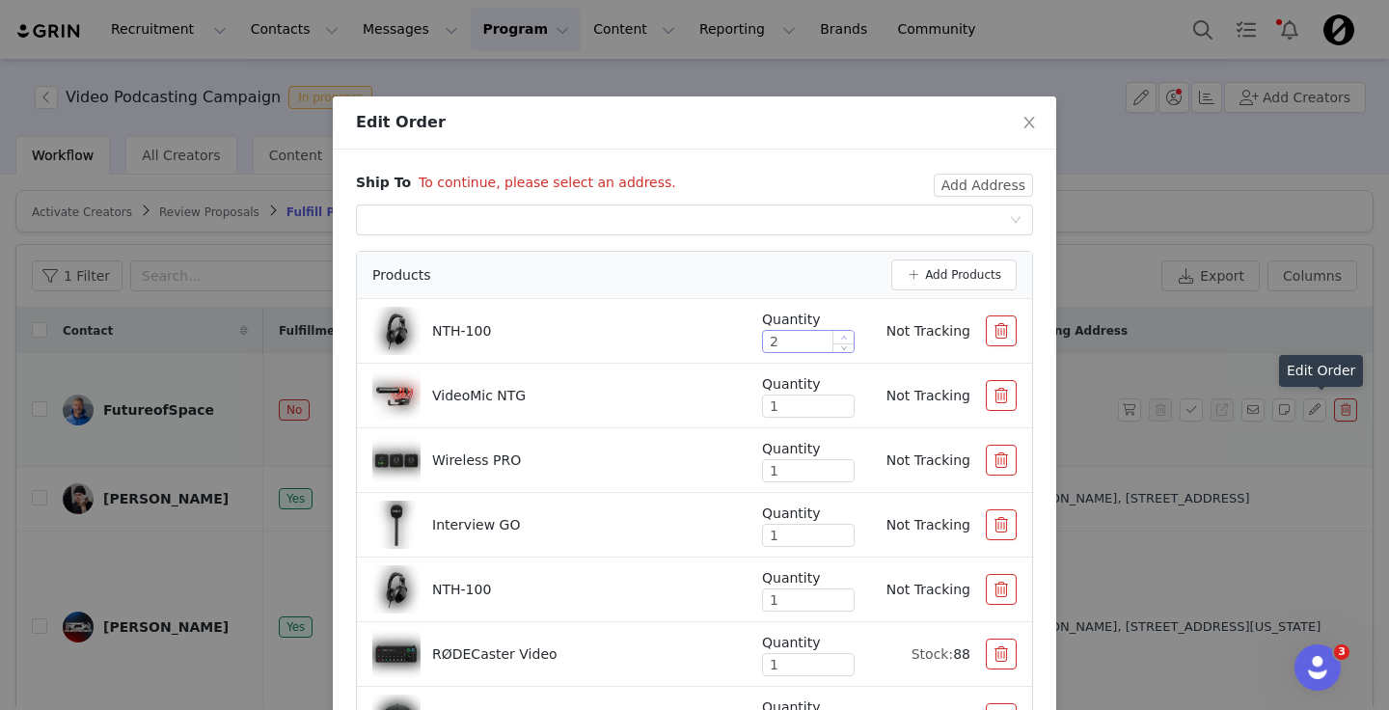
click at [848, 336] on span "Increase Value" at bounding box center [843, 337] width 20 height 13
type input "4"
click at [848, 336] on span "Increase Value" at bounding box center [843, 337] width 20 height 13
click at [1002, 386] on button "button" at bounding box center [1001, 395] width 31 height 31
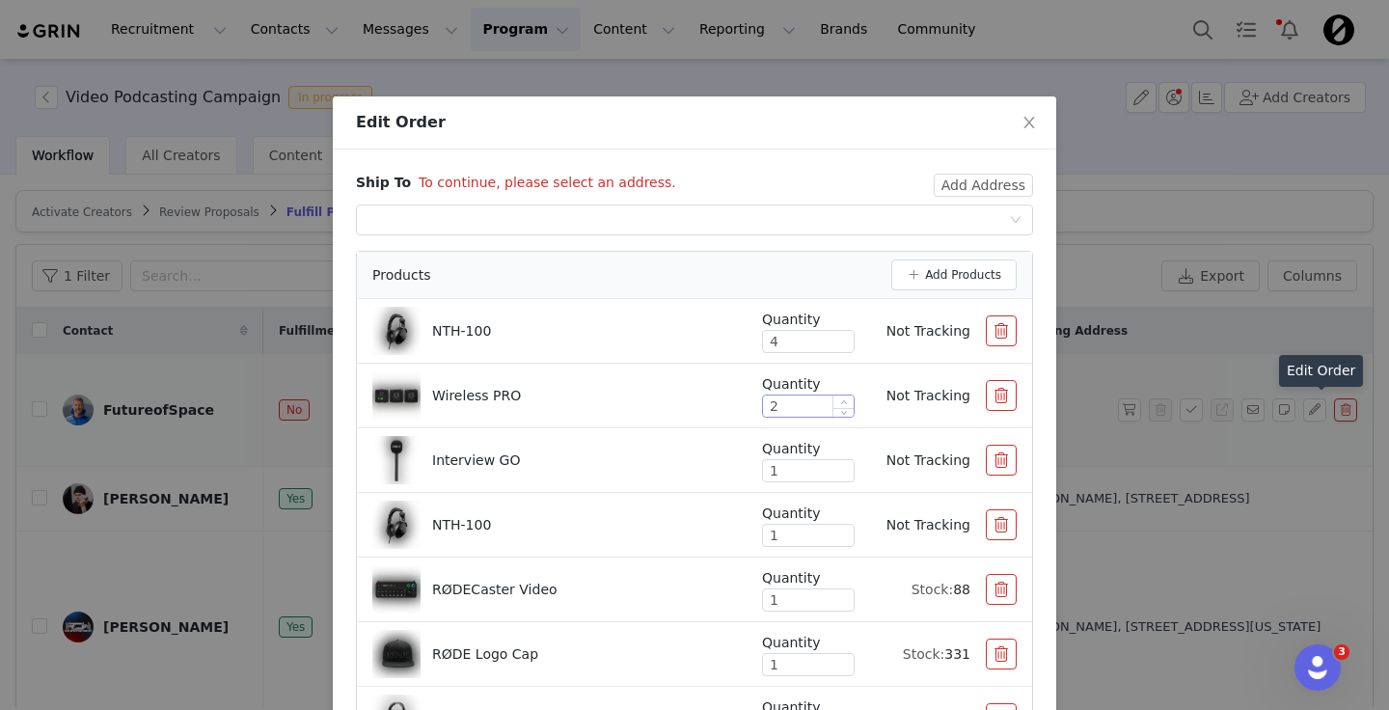
click at [847, 397] on span "Increase Value" at bounding box center [843, 401] width 20 height 13
type input "6"
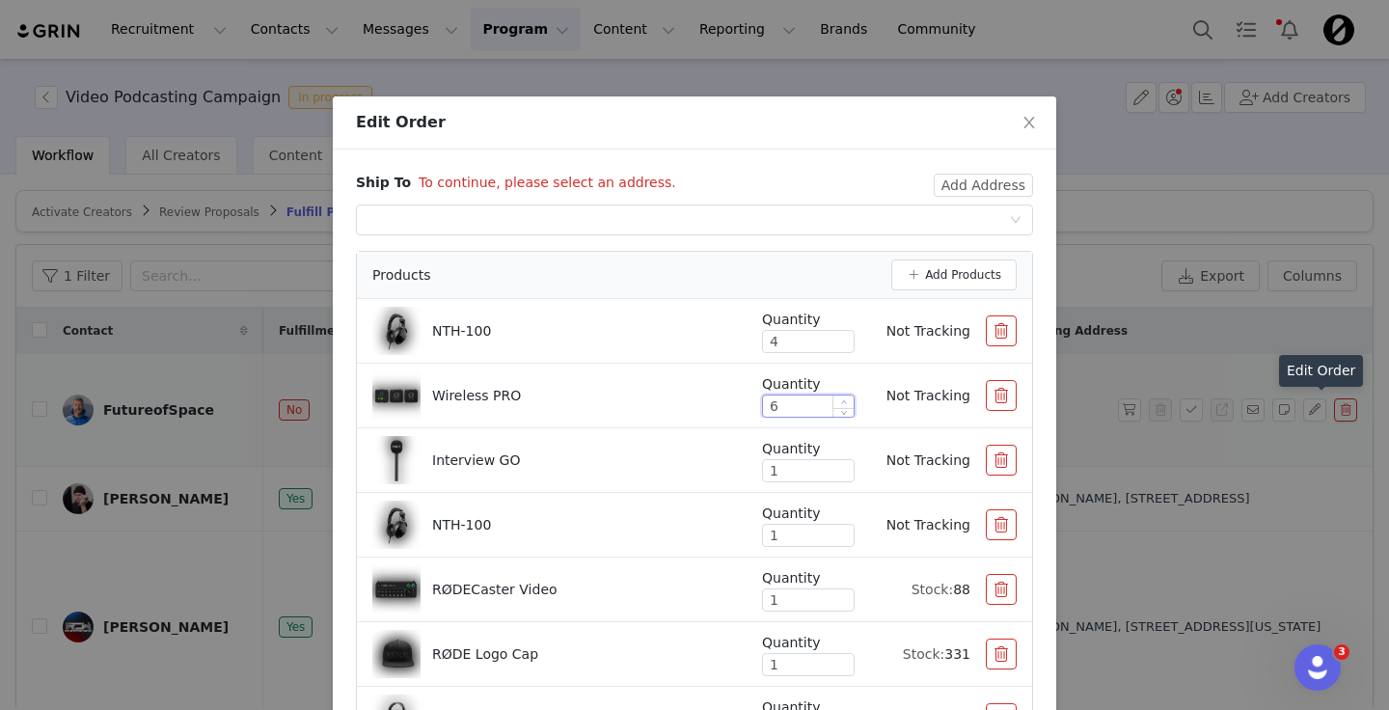
click at [847, 397] on span "Increase Value" at bounding box center [843, 401] width 20 height 13
drag, startPoint x: 800, startPoint y: 464, endPoint x: 718, endPoint y: 464, distance: 82.0
click at [729, 464] on div "Interview GO Quantity 1 Not Tracking" at bounding box center [694, 460] width 644 height 48
type input "8"
click at [1010, 527] on button "button" at bounding box center [1001, 524] width 31 height 31
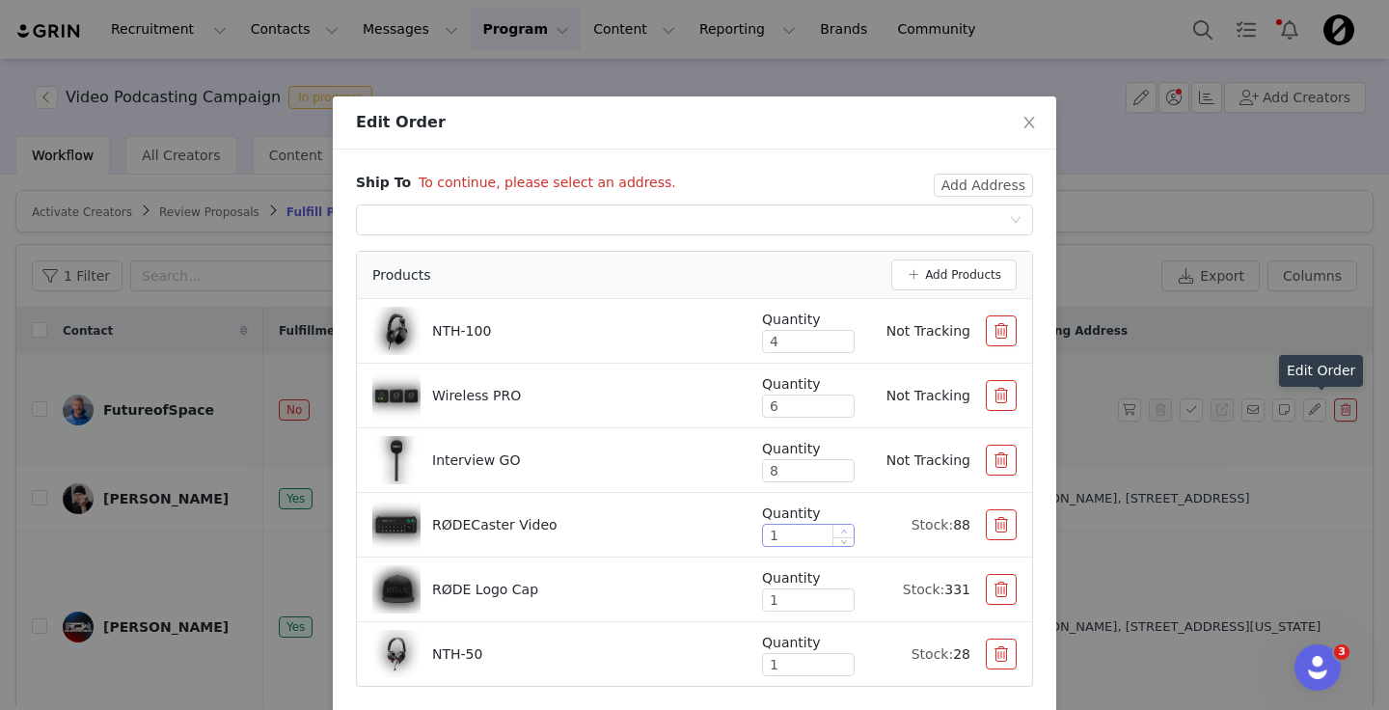
type input "2"
click at [847, 528] on icon "icon: up" at bounding box center [844, 531] width 7 height 7
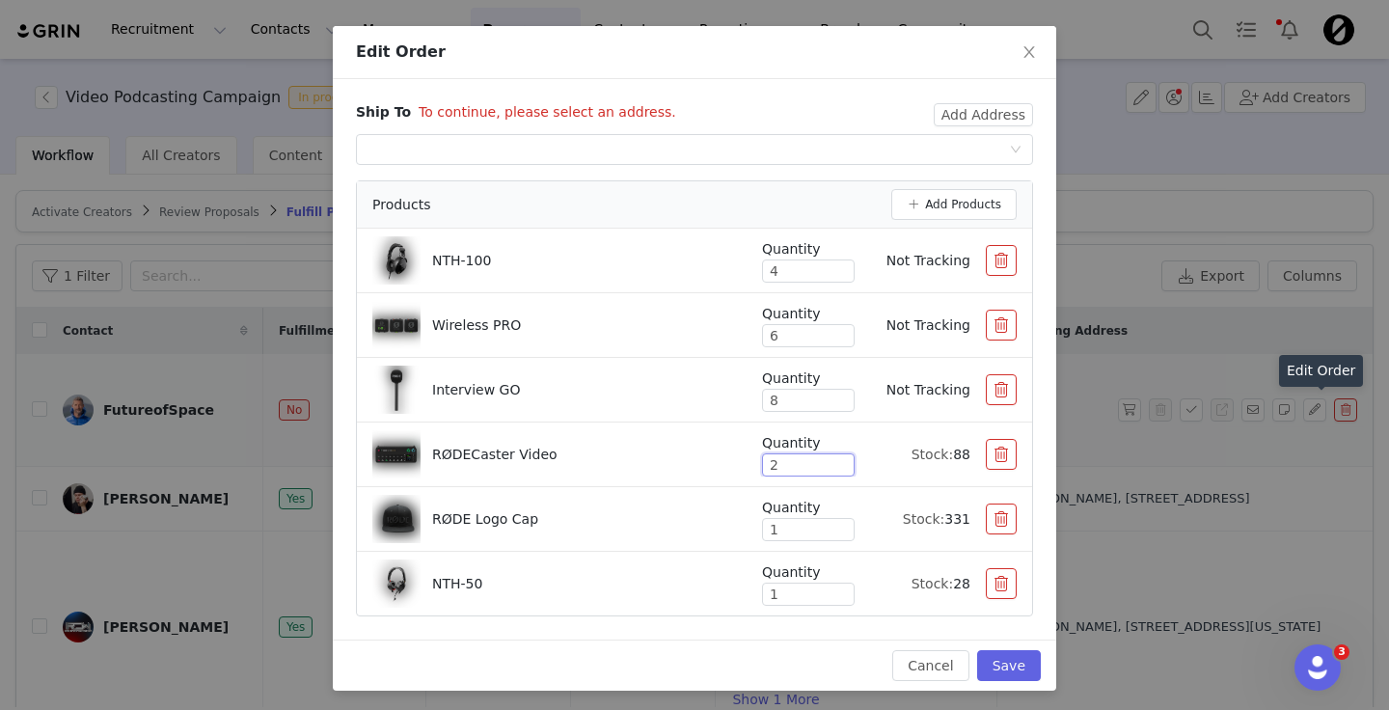
scroll to position [74, 0]
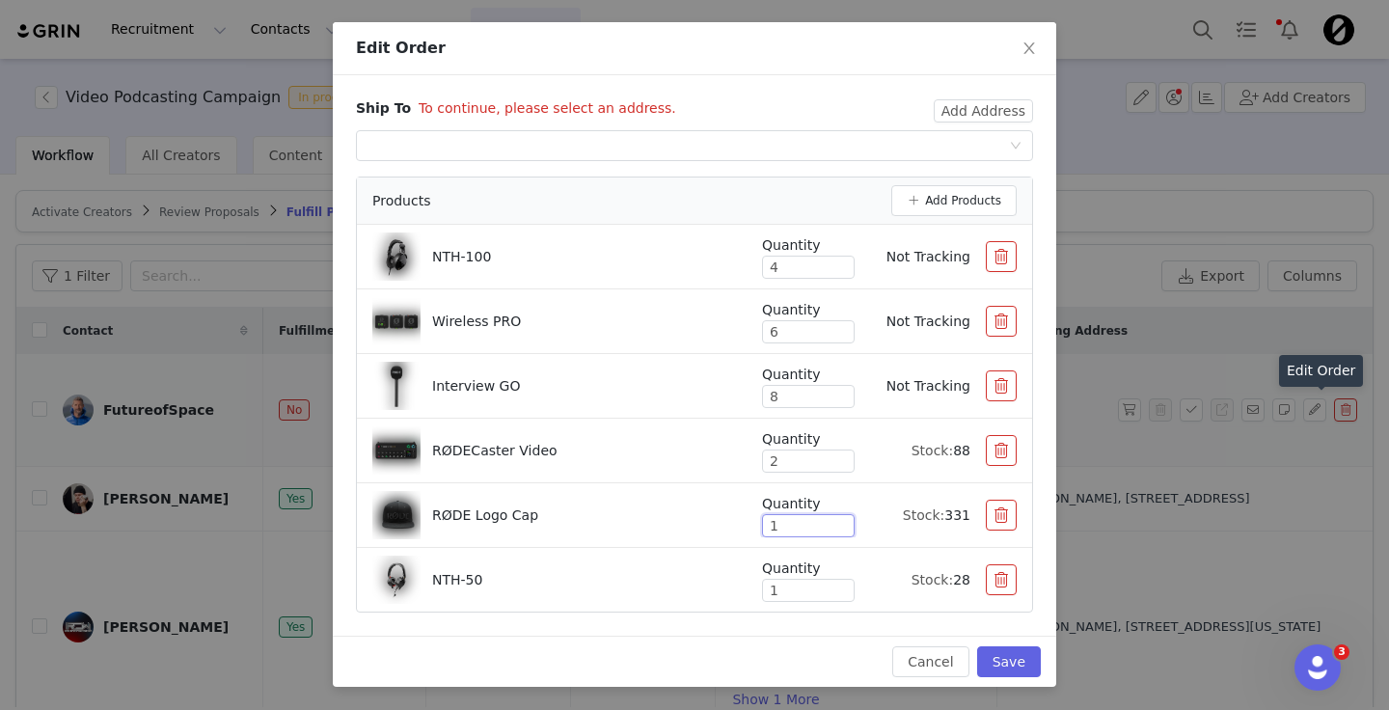
drag, startPoint x: 806, startPoint y: 528, endPoint x: 738, endPoint y: 528, distance: 68.5
click at [738, 528] on div "Quantity 1 Stock: 331" at bounding box center [873, 515] width 285 height 43
type input "6"
drag, startPoint x: 814, startPoint y: 582, endPoint x: 609, endPoint y: 582, distance: 204.4
click at [609, 582] on div "NTH-50 Quantity 1 Stock: 28" at bounding box center [694, 579] width 644 height 48
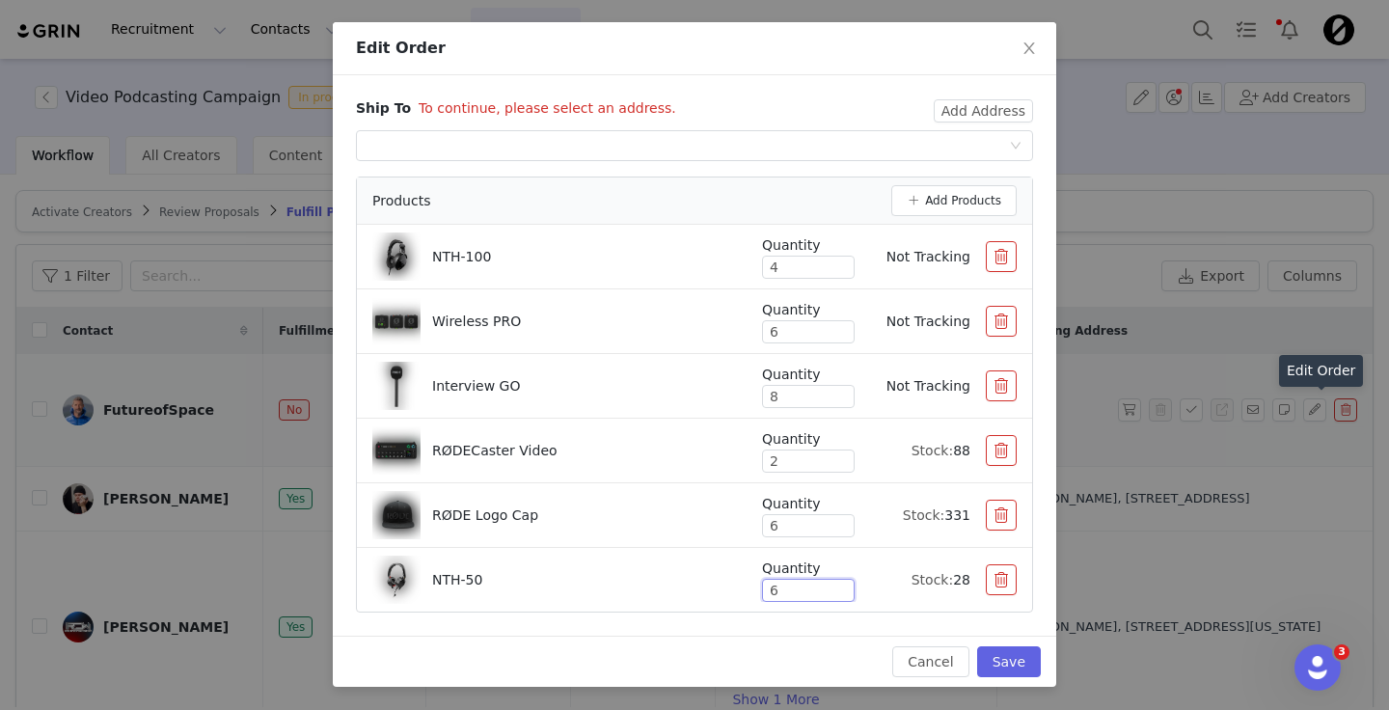
type input "6"
click at [576, 601] on div "NTH-50" at bounding box center [551, 579] width 359 height 48
click at [948, 194] on button "Add Products" at bounding box center [953, 200] width 125 height 31
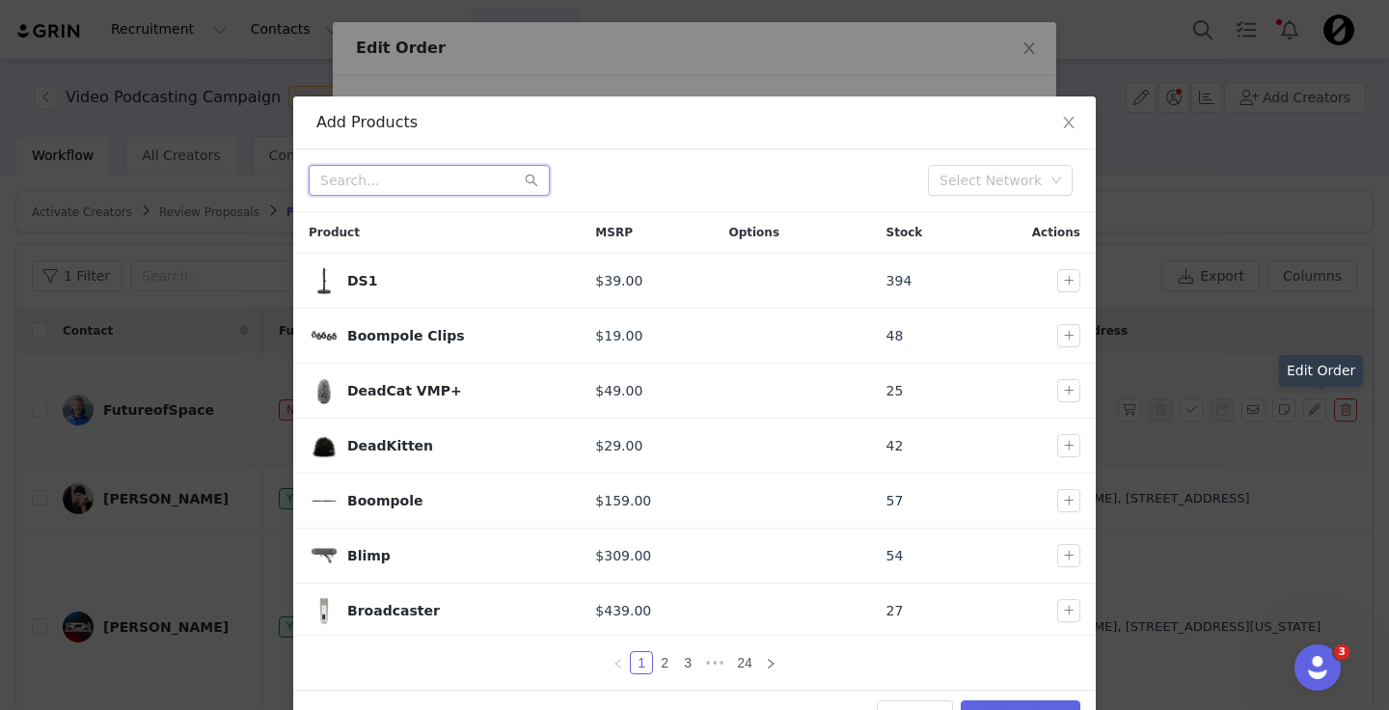
click at [473, 175] on input "text" at bounding box center [429, 180] width 241 height 31
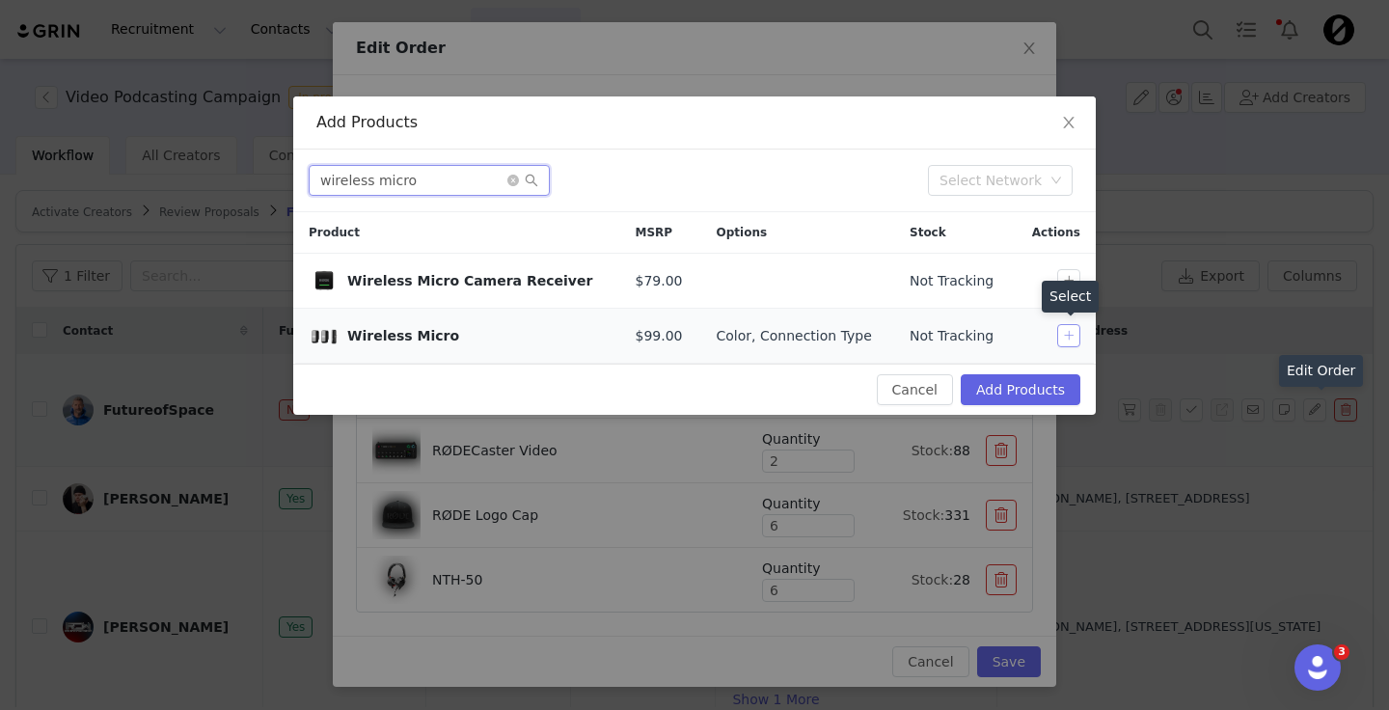
type input "wireless micro"
click at [1069, 342] on button "button" at bounding box center [1068, 335] width 23 height 23
click at [1068, 279] on button "button" at bounding box center [1068, 280] width 23 height 23
click at [1018, 383] on button "Add Products" at bounding box center [1020, 389] width 120 height 31
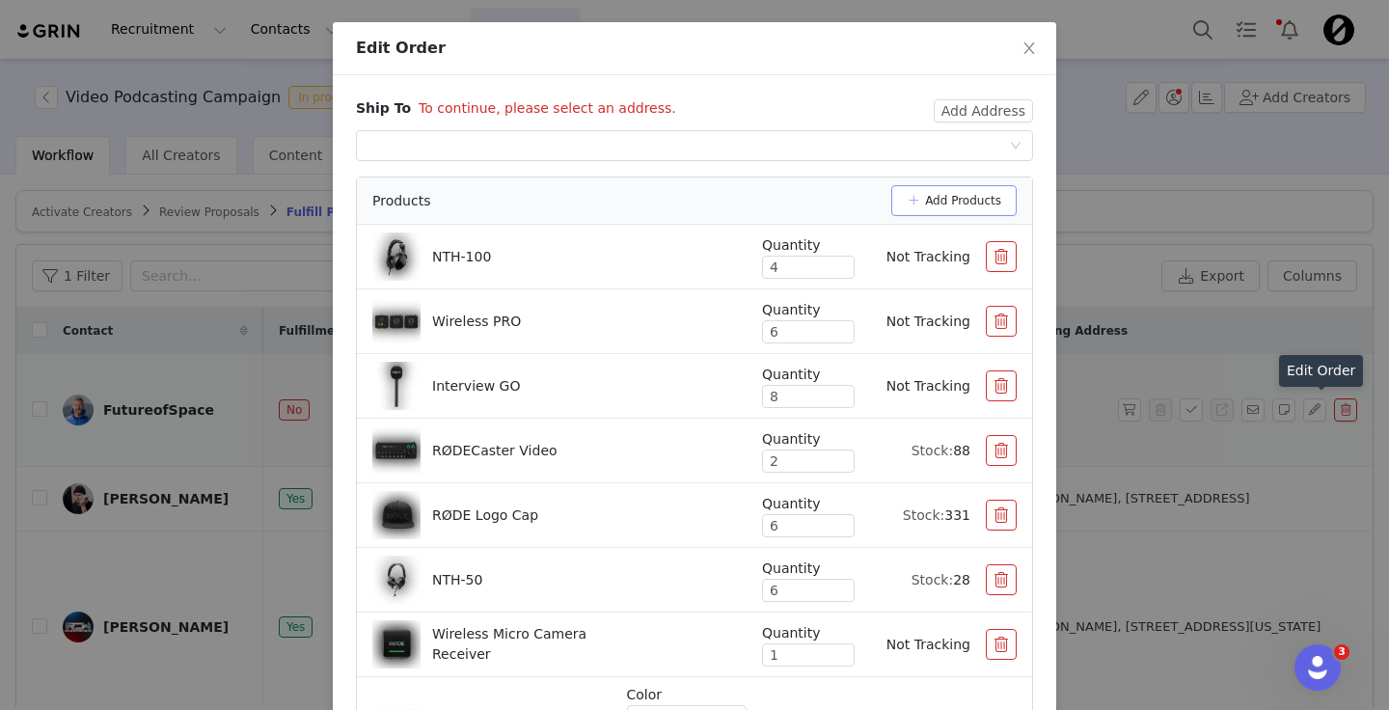
scroll to position [18, 0]
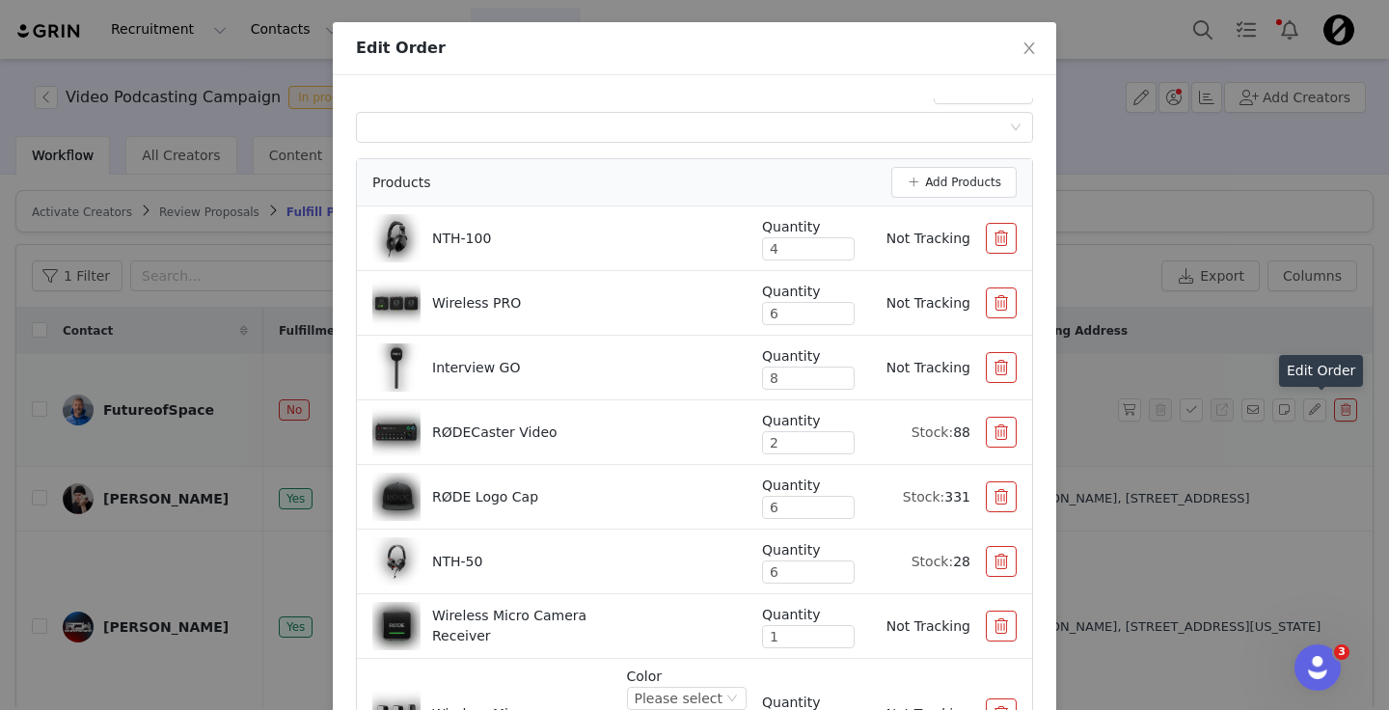
drag, startPoint x: 784, startPoint y: 635, endPoint x: 719, endPoint y: 635, distance: 64.6
click at [725, 635] on div "Wireless Micro Camera Receiver Quantity 1 Not Tracking" at bounding box center [694, 626] width 644 height 48
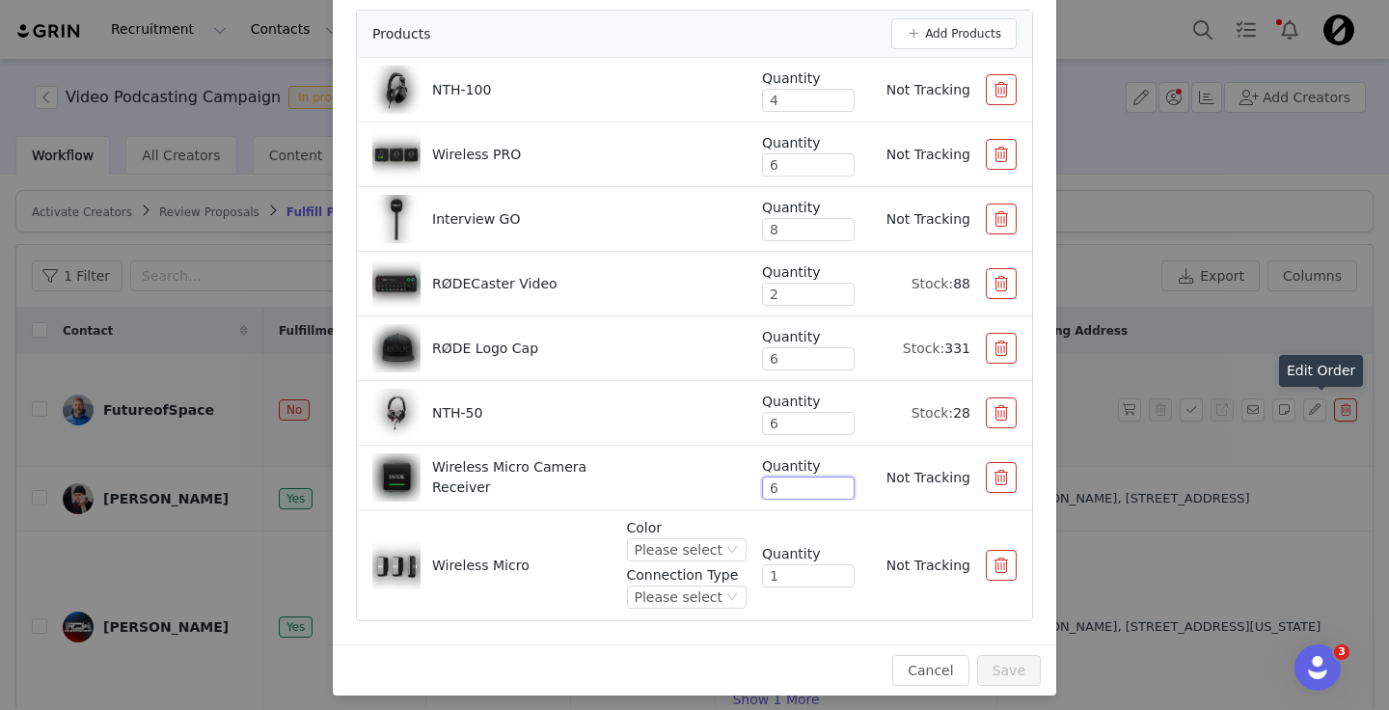
scroll to position [231, 0]
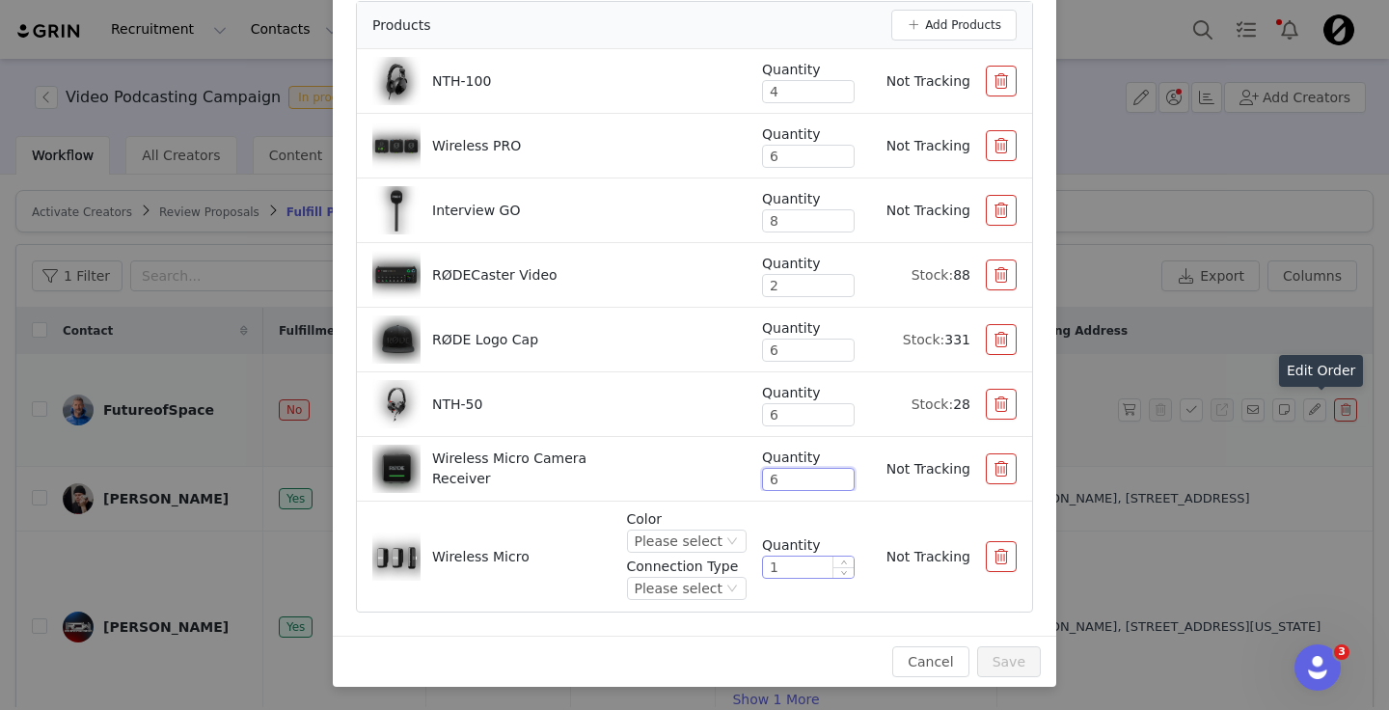
type input "6"
drag, startPoint x: 794, startPoint y: 571, endPoint x: 727, endPoint y: 571, distance: 66.5
click at [727, 571] on div "Color Please select Connection Type Please select Quantity 1 Not Tracking" at bounding box center [822, 556] width 390 height 95
type input "6"
click at [706, 540] on div "Please select" at bounding box center [679, 540] width 88 height 21
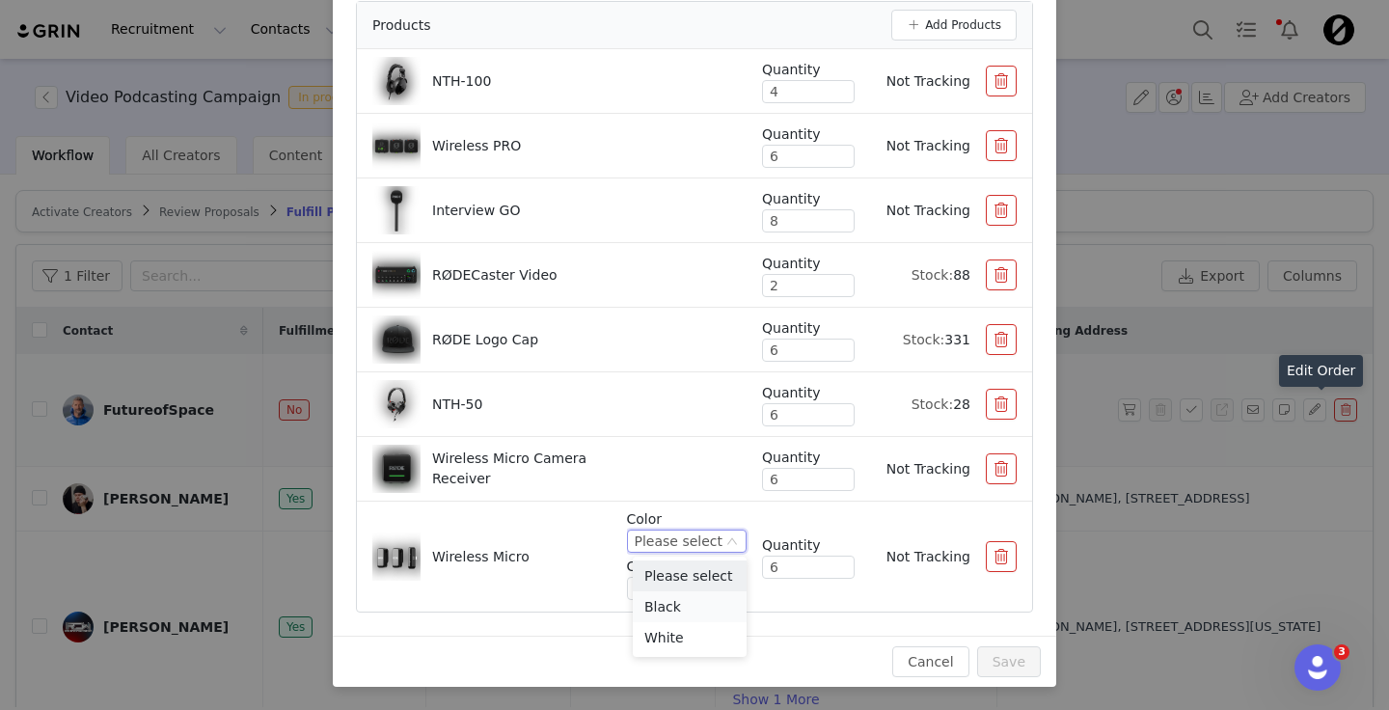
click at [685, 600] on li "Black" at bounding box center [690, 606] width 114 height 31
click at [694, 584] on div "Please select" at bounding box center [679, 588] width 88 height 21
click at [688, 662] on li "USB-C" at bounding box center [690, 653] width 114 height 31
click at [734, 507] on li "Wireless Micro Color Black Connection Type USB-C Quantity 6 Not Tracking" at bounding box center [694, 556] width 675 height 110
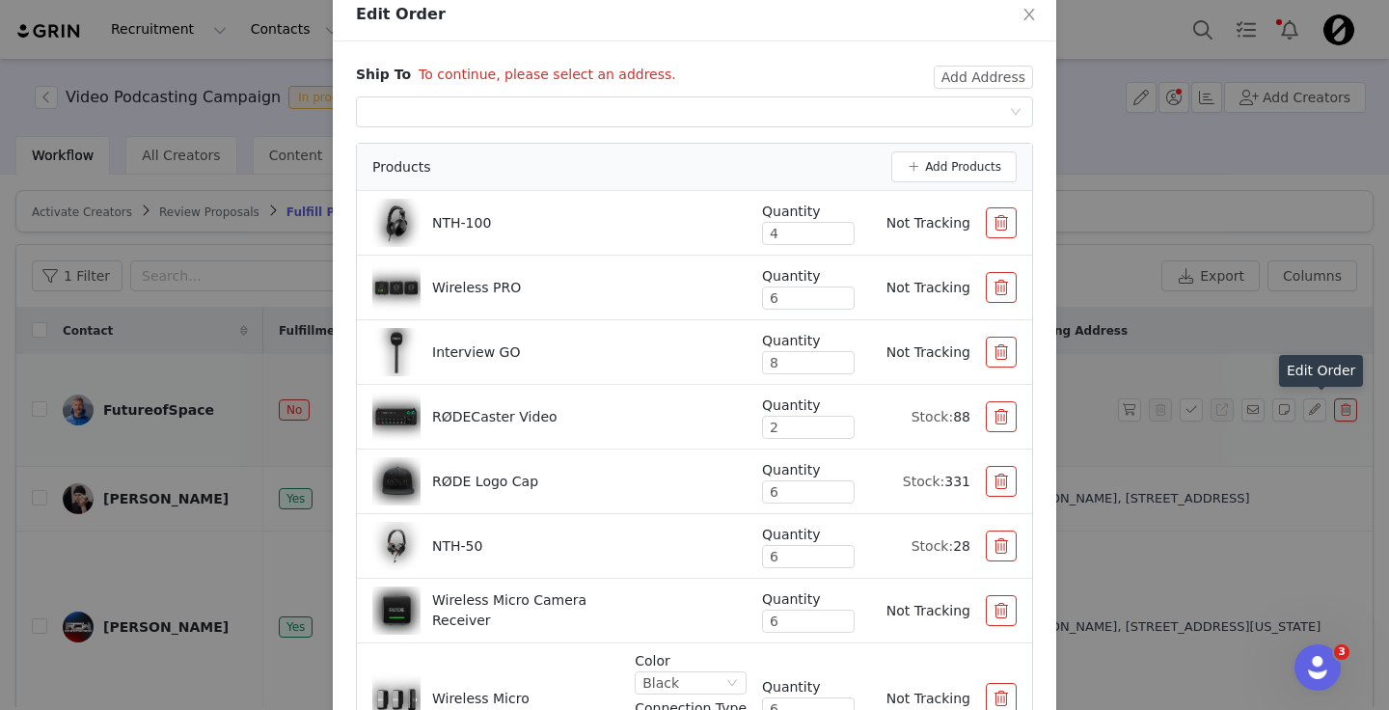
scroll to position [53, 0]
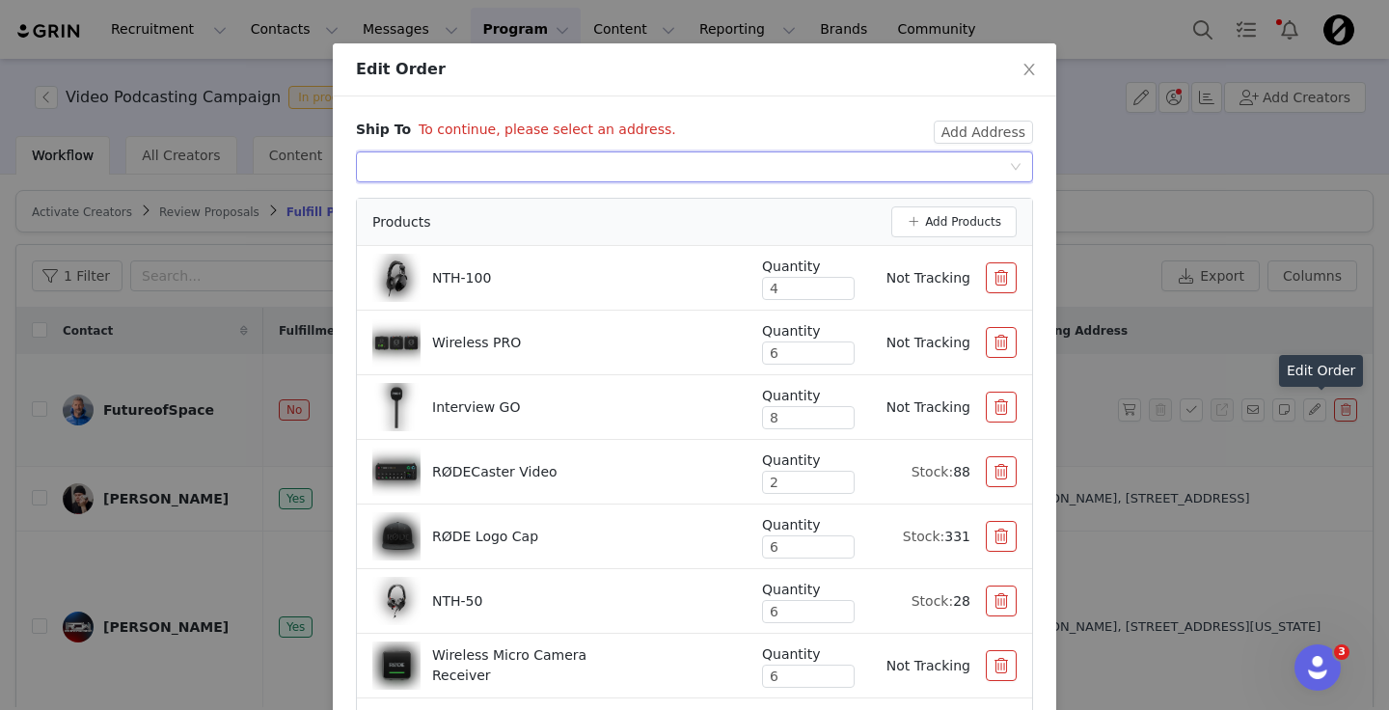
click at [681, 153] on div "Select shipping address" at bounding box center [687, 166] width 641 height 29
click at [964, 217] on button "Add Products" at bounding box center [953, 221] width 125 height 31
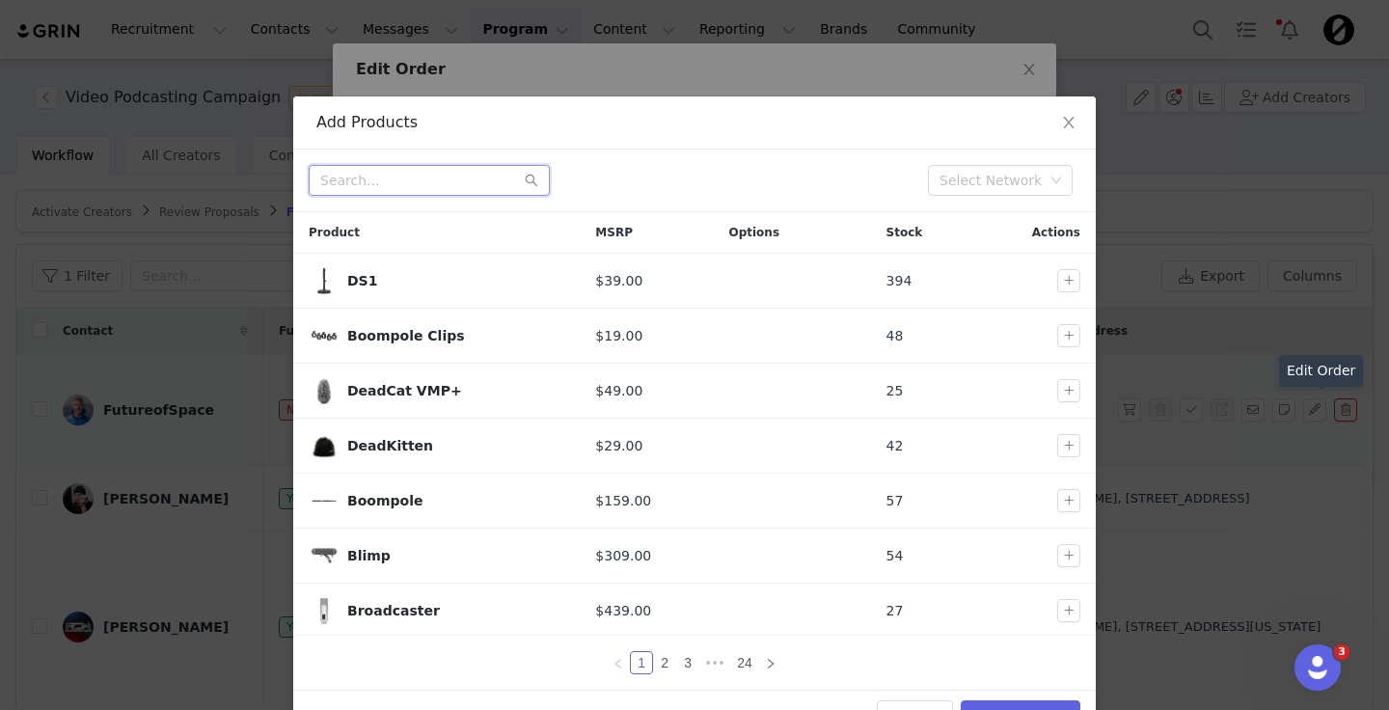
click at [460, 189] on input "text" at bounding box center [429, 180] width 241 height 31
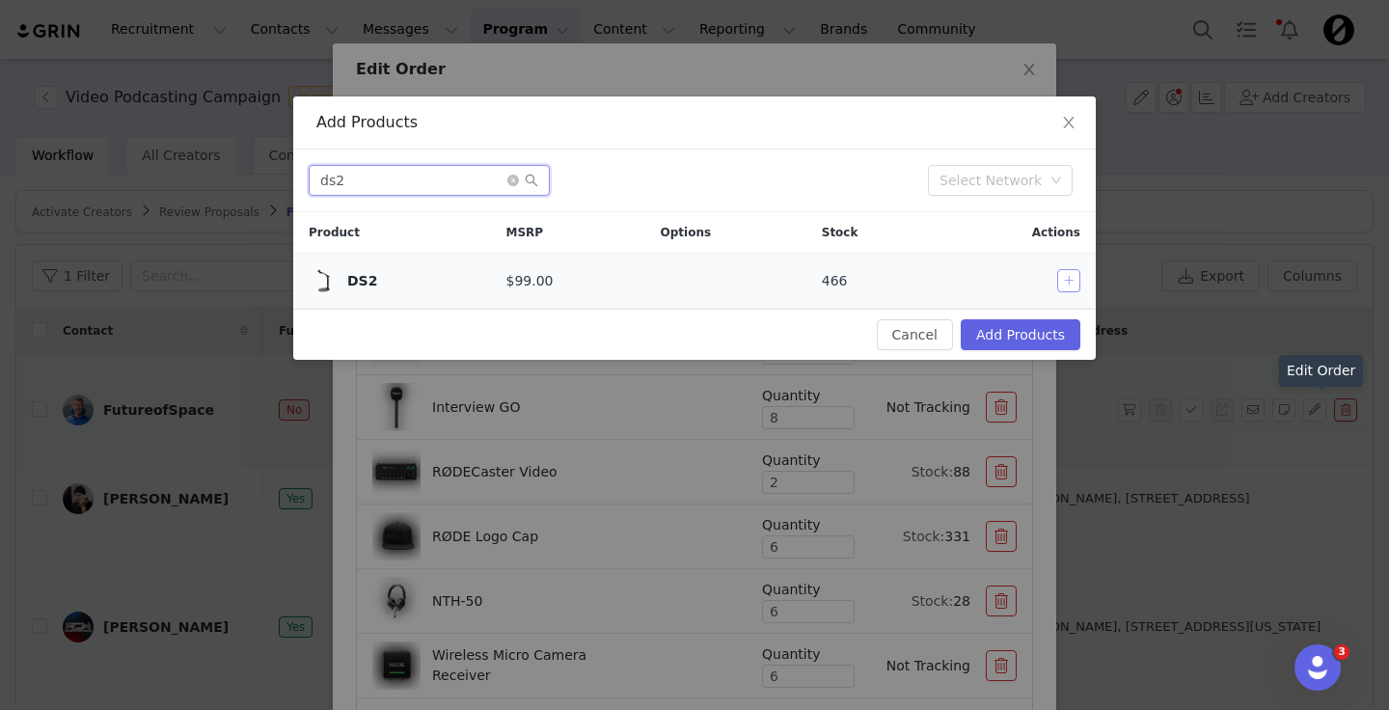
type input "ds2"
click at [1067, 279] on button "button" at bounding box center [1068, 280] width 23 height 23
click at [1035, 333] on button "Add Products" at bounding box center [1020, 334] width 120 height 31
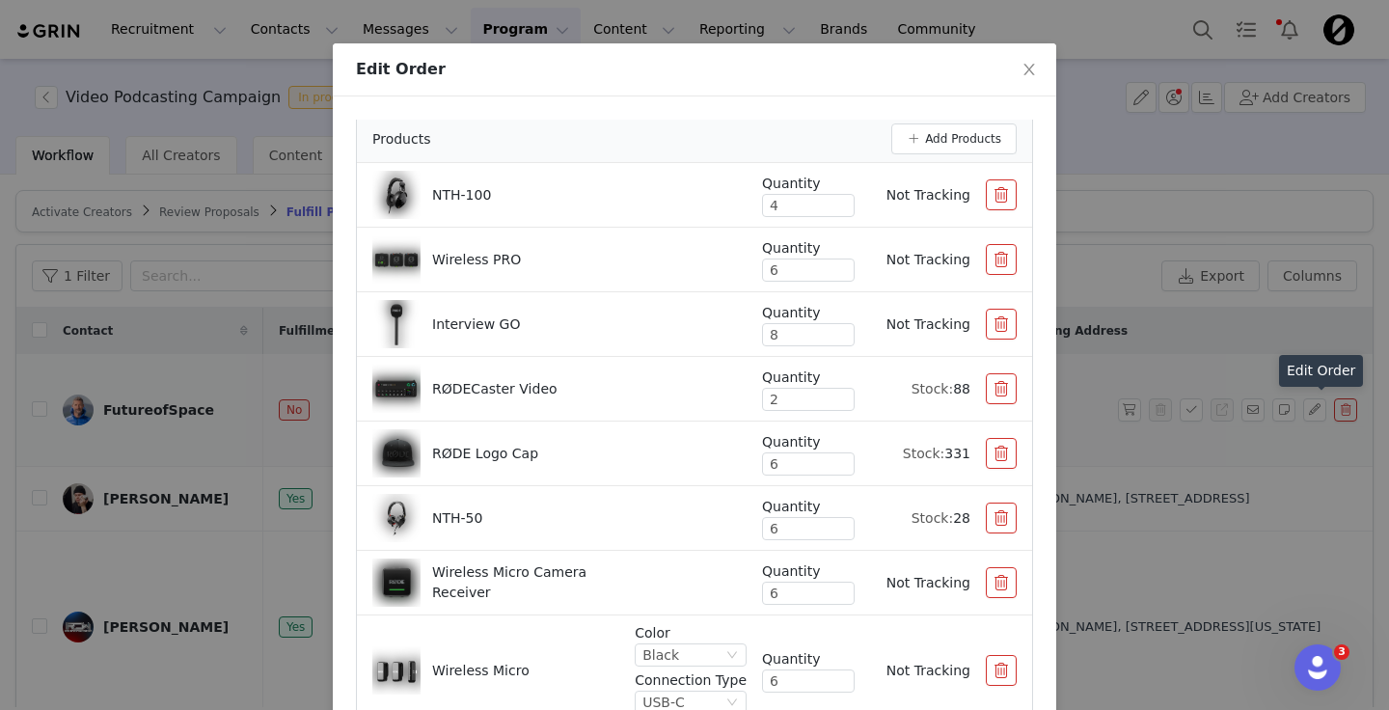
scroll to position [231, 0]
